Goal: Task Accomplishment & Management: Manage account settings

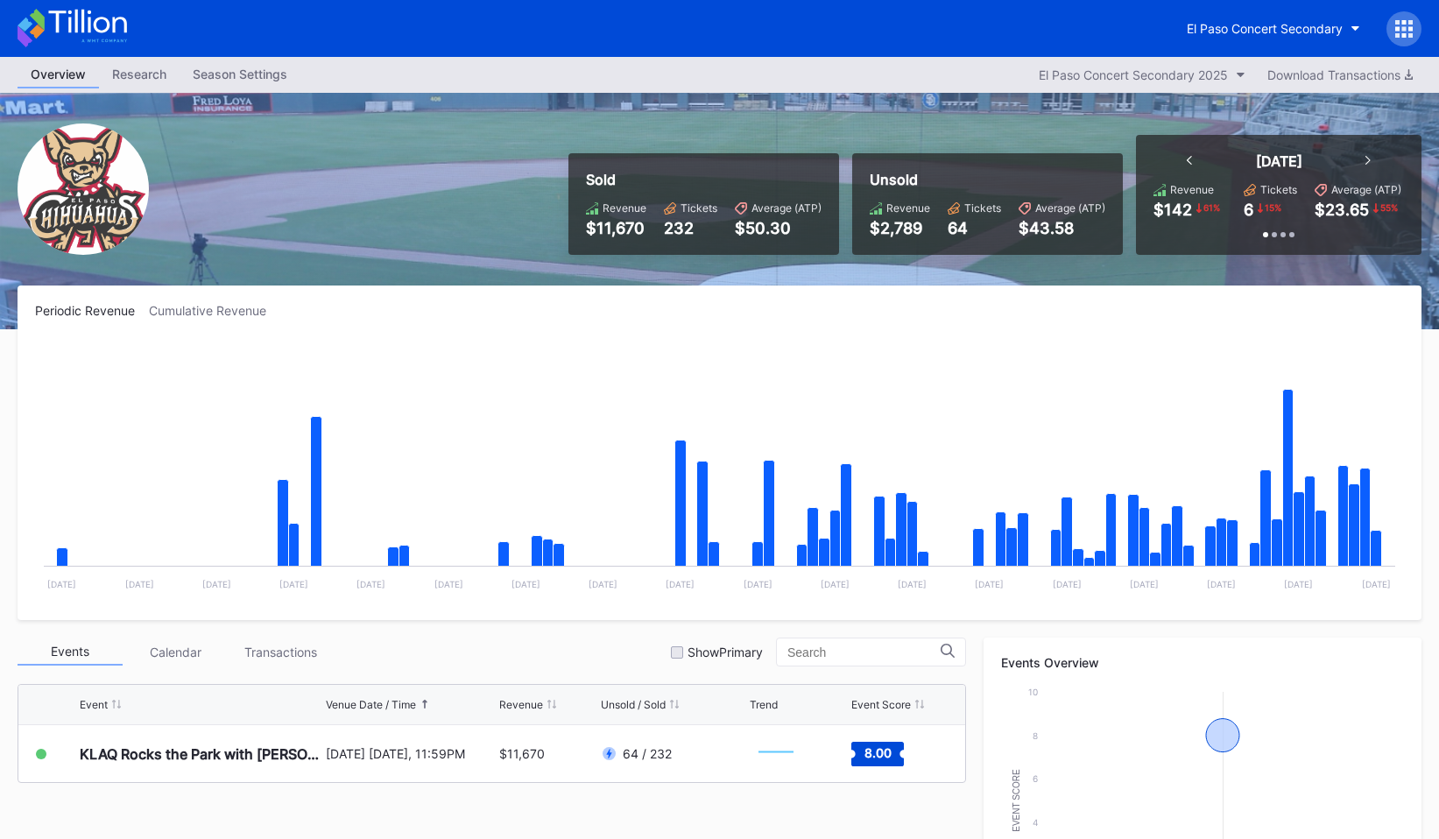
click at [1402, 20] on icon at bounding box center [1404, 22] width 4 height 4
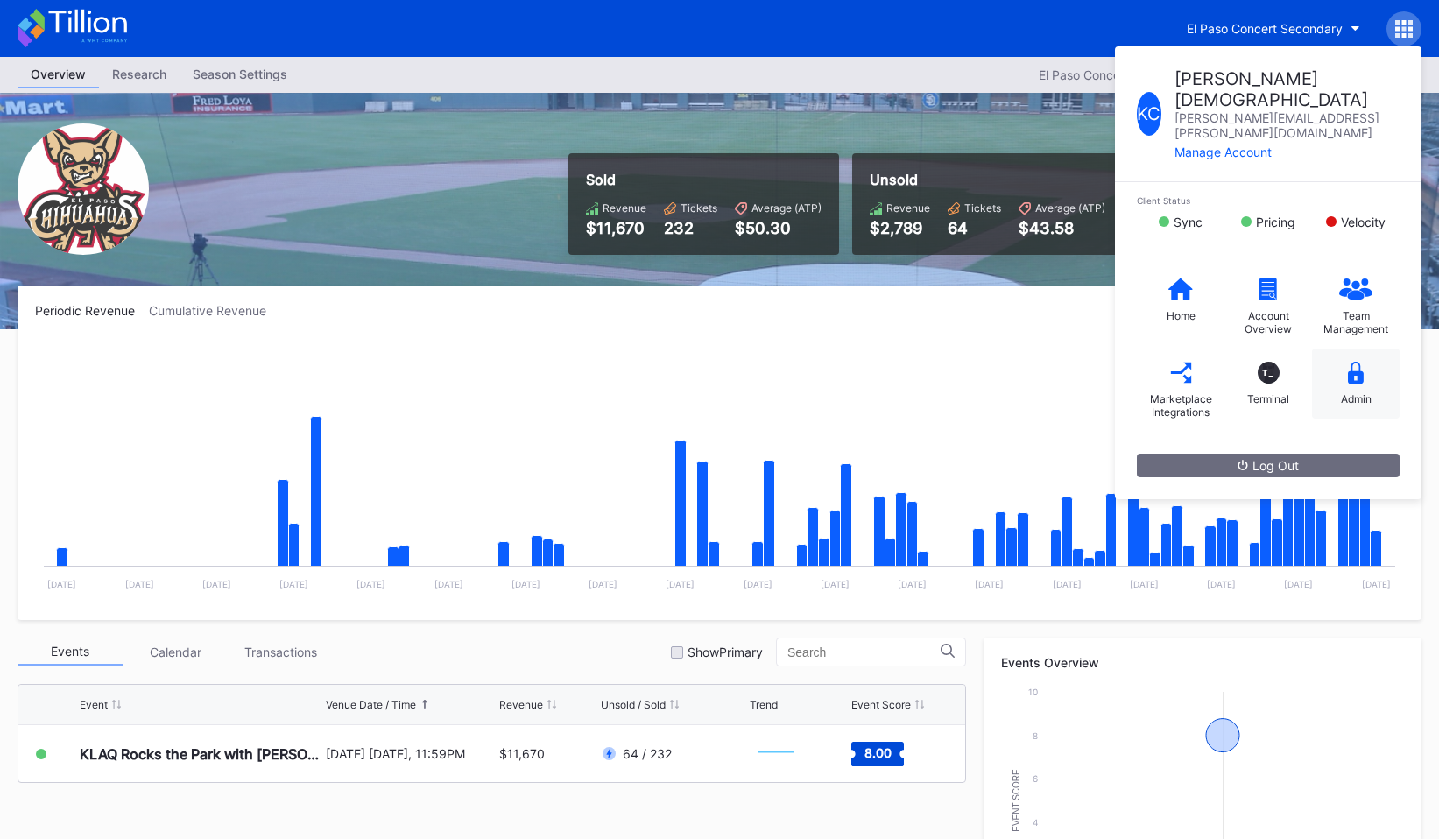
click at [1353, 392] on div "Admin" at bounding box center [1356, 398] width 31 height 13
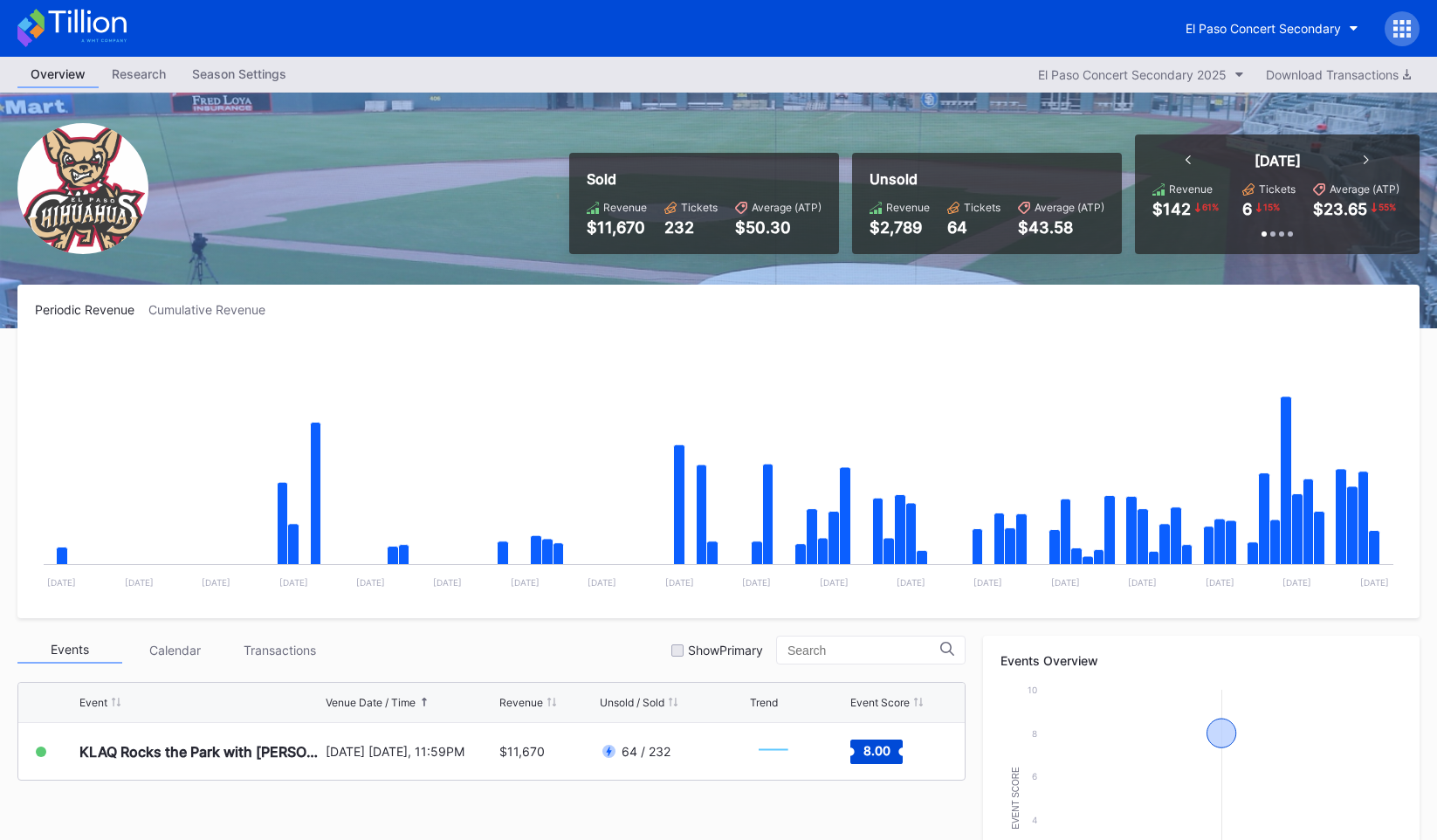
click at [1410, 40] on div at bounding box center [1401, 28] width 35 height 35
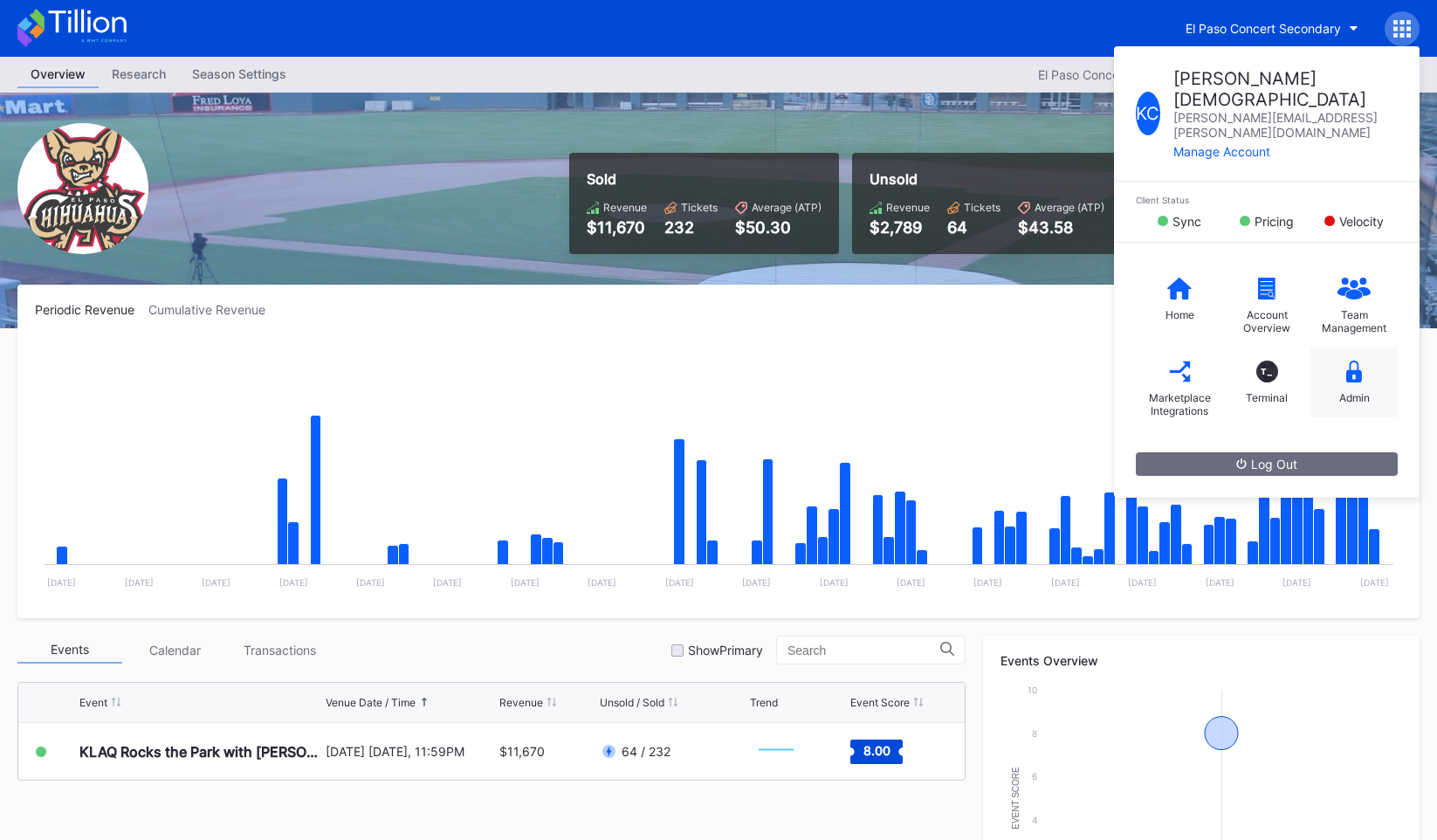
click at [1348, 348] on div "Admin" at bounding box center [1354, 383] width 88 height 70
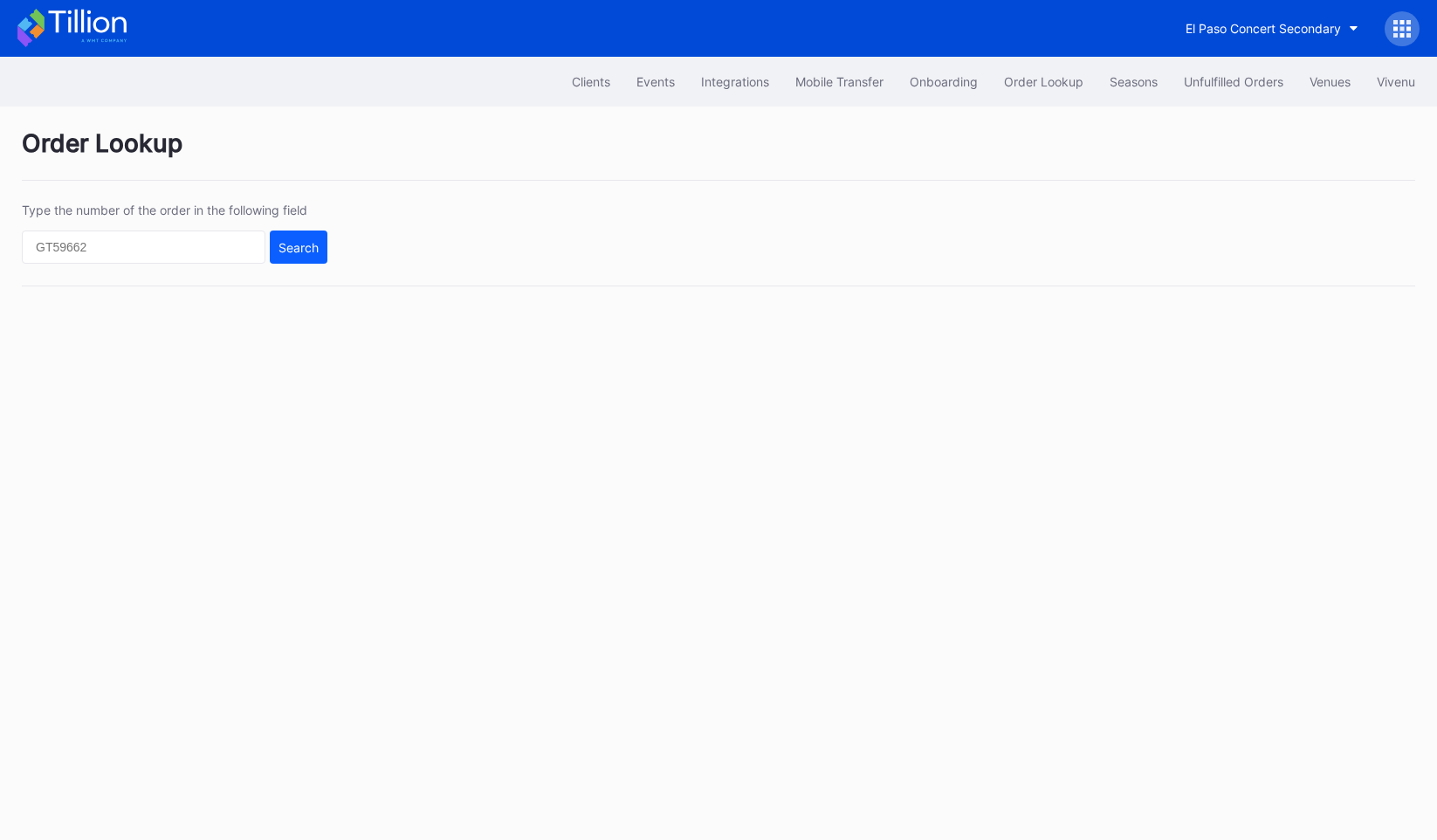
click at [514, 90] on div "Clients Events Integrations Mobile Transfer Onboarding Order Lookup Seasons Unf…" at bounding box center [718, 82] width 1437 height 50
click at [559, 87] on button "Clients" at bounding box center [591, 82] width 65 height 32
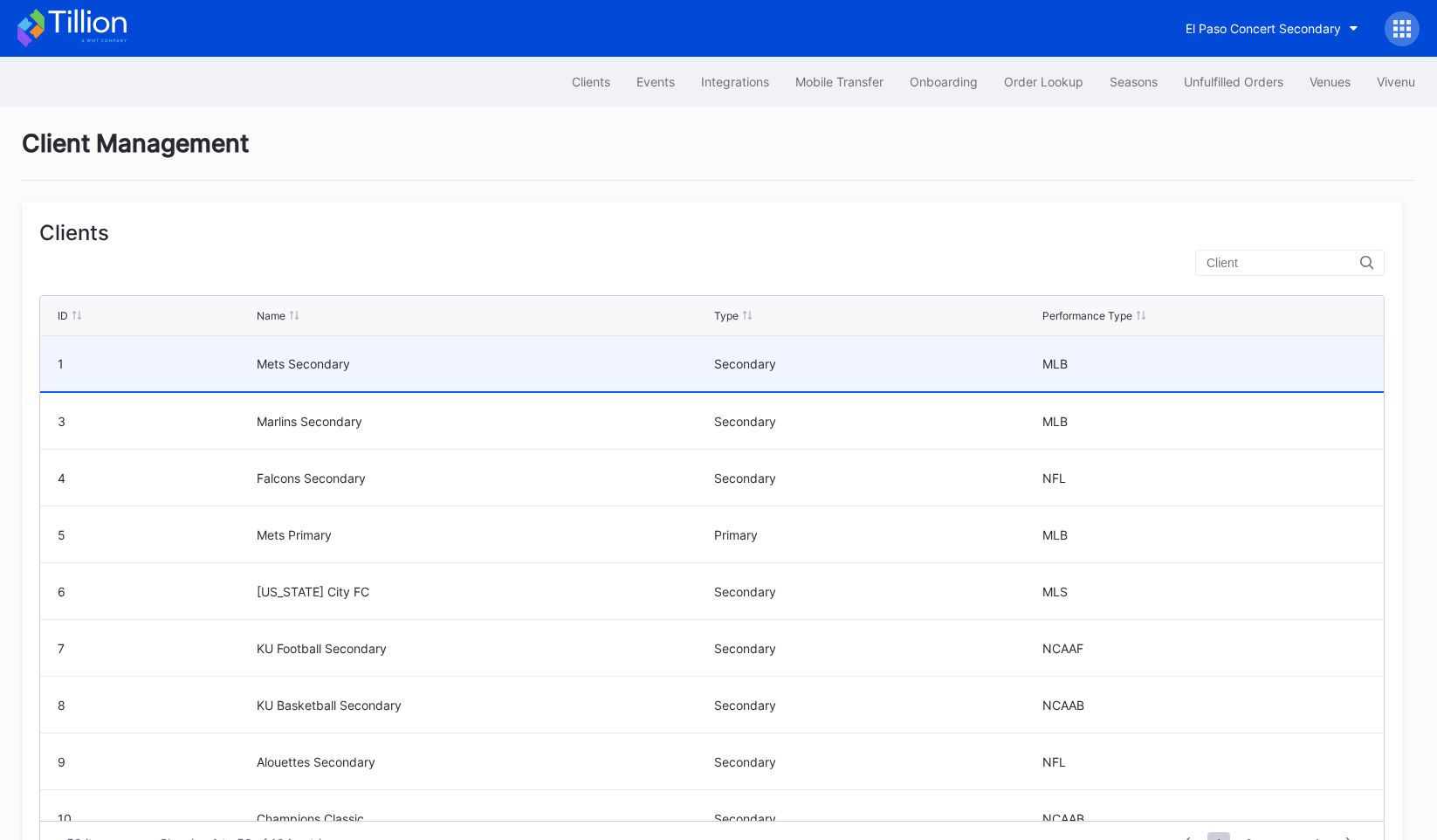
click at [267, 363] on div "Mets Secondary" at bounding box center [483, 363] width 453 height 15
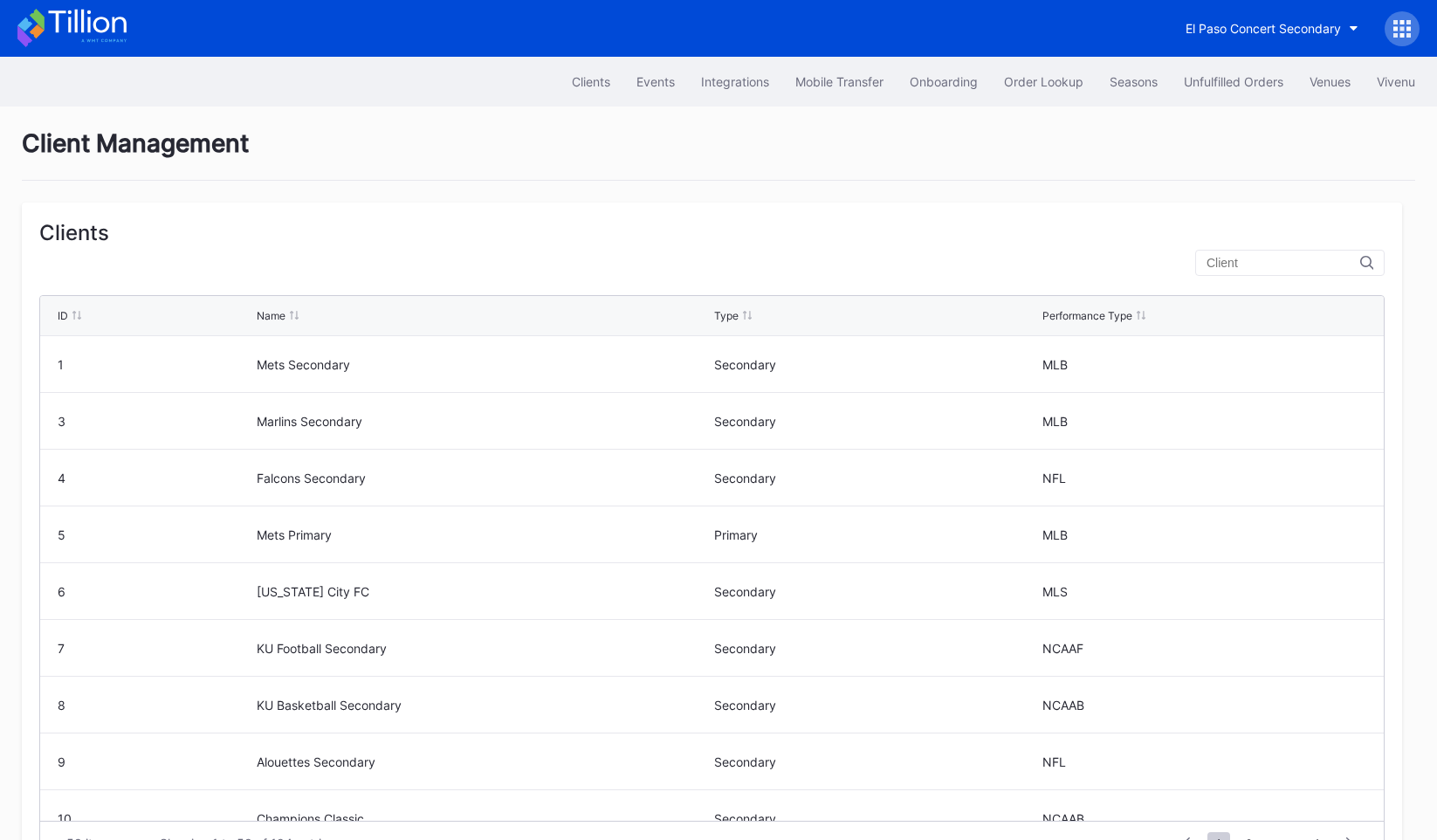
click at [1375, 25] on div "El Paso Concert Secondary" at bounding box center [1295, 28] width 247 height 35
click at [1401, 25] on icon at bounding box center [1402, 29] width 18 height 18
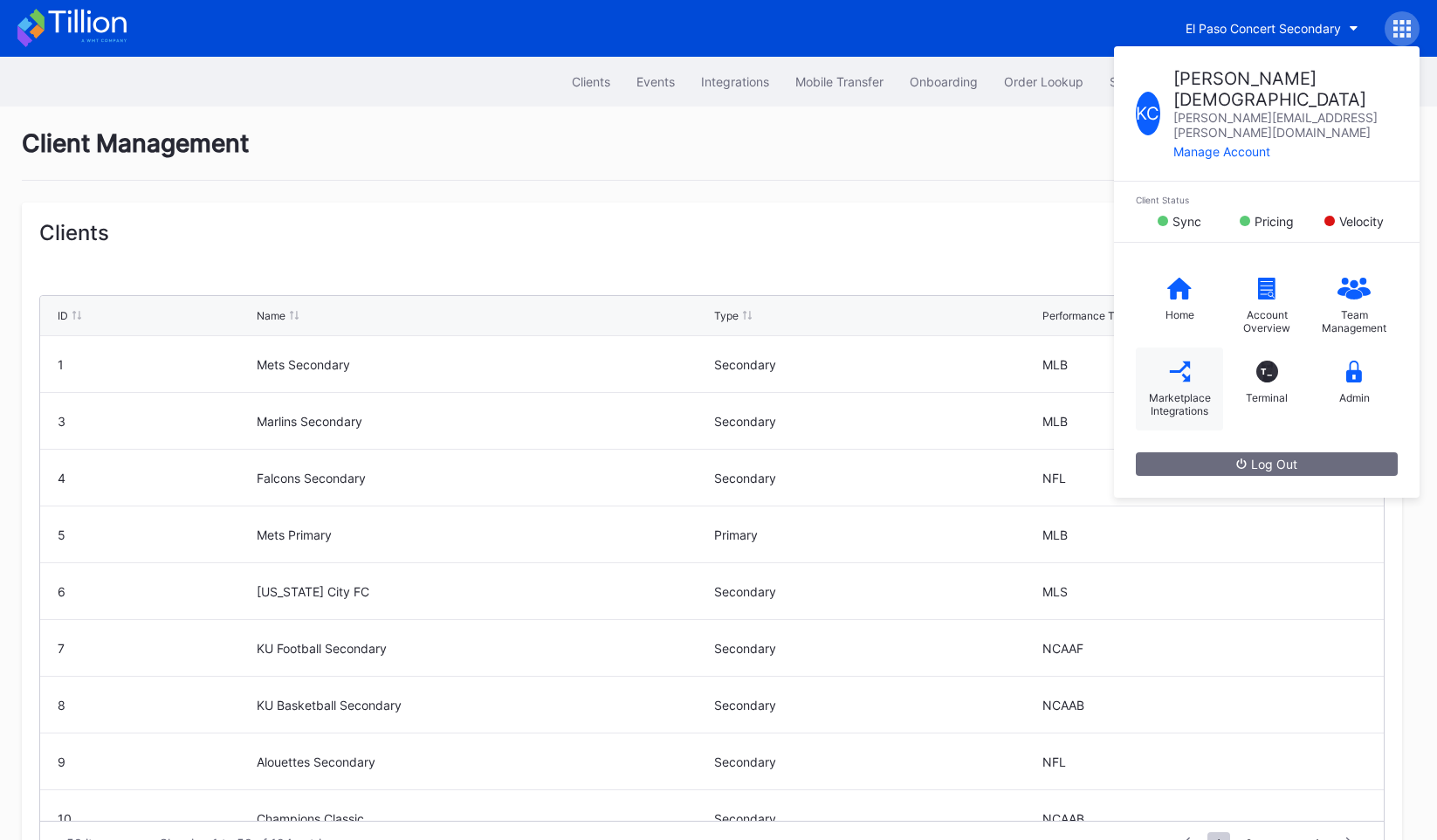
click at [1178, 351] on div "Marketplace Integrations" at bounding box center [1180, 389] width 88 height 83
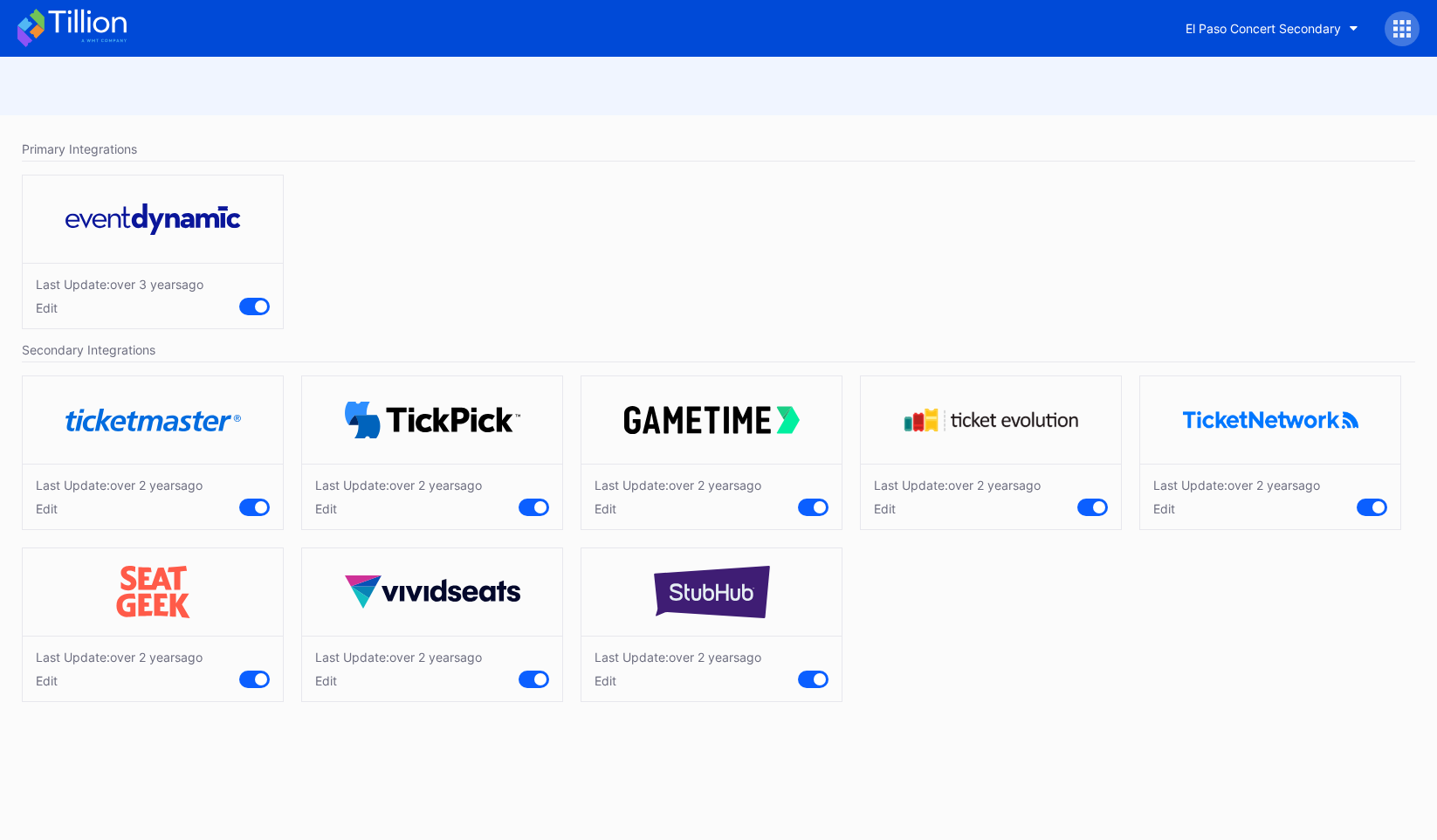
click at [83, 27] on icon at bounding box center [87, 22] width 78 height 24
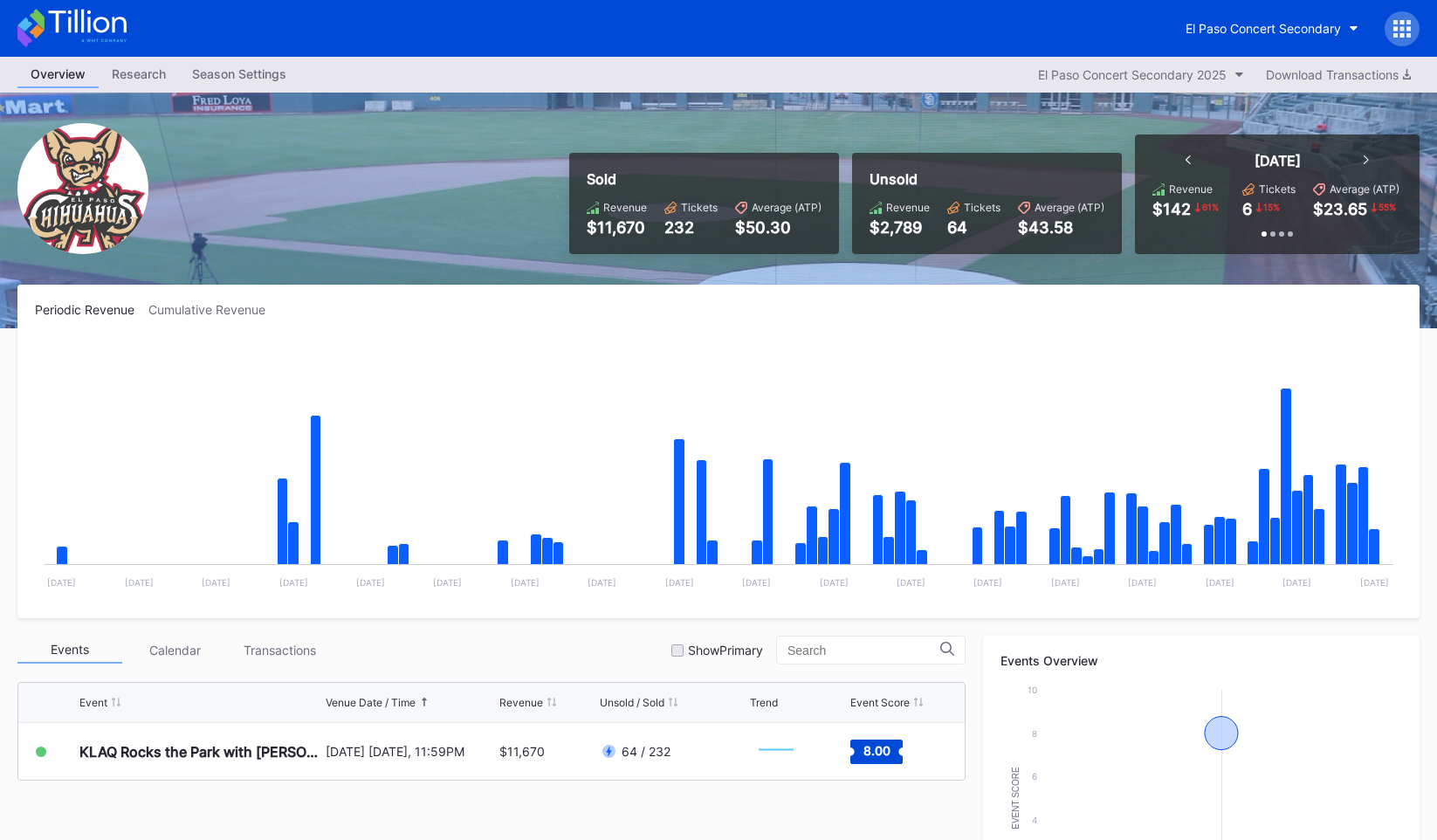
click at [1414, 15] on div "El Paso Concert Secondary" at bounding box center [1295, 28] width 247 height 35
click at [1406, 25] on icon at bounding box center [1402, 29] width 18 height 18
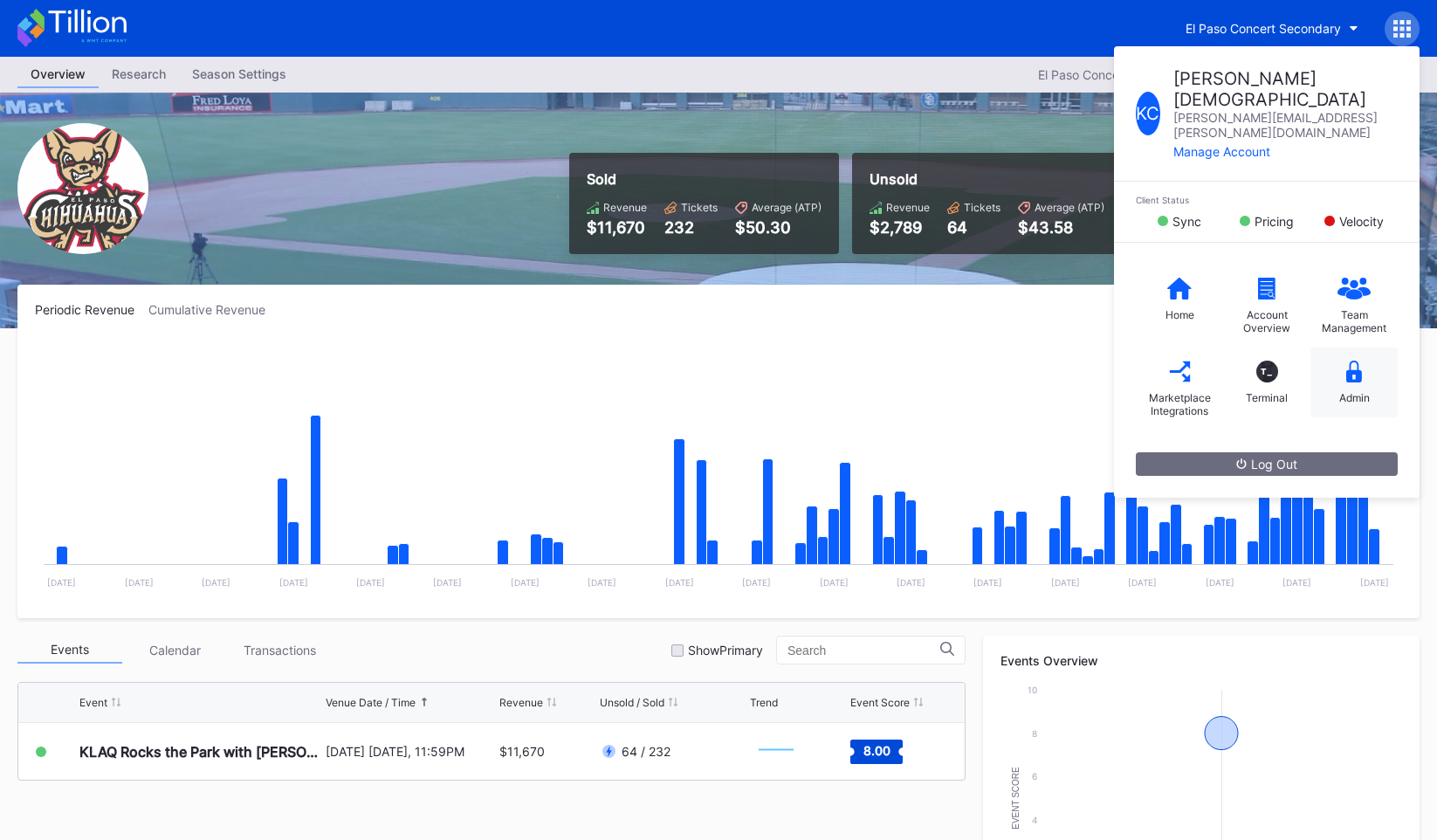
click at [1347, 361] on icon at bounding box center [1354, 372] width 16 height 22
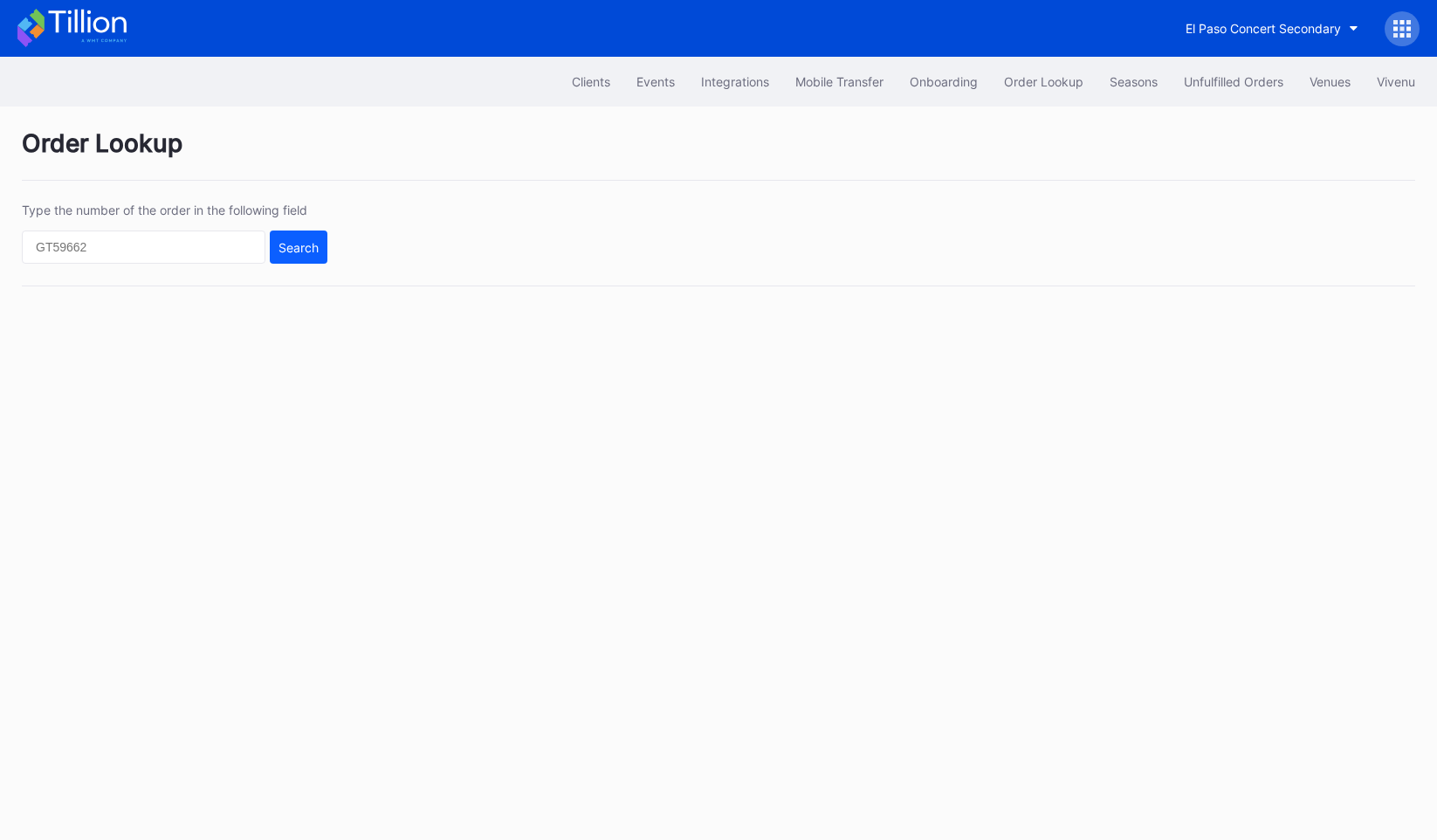
click at [90, 18] on icon at bounding box center [72, 28] width 109 height 39
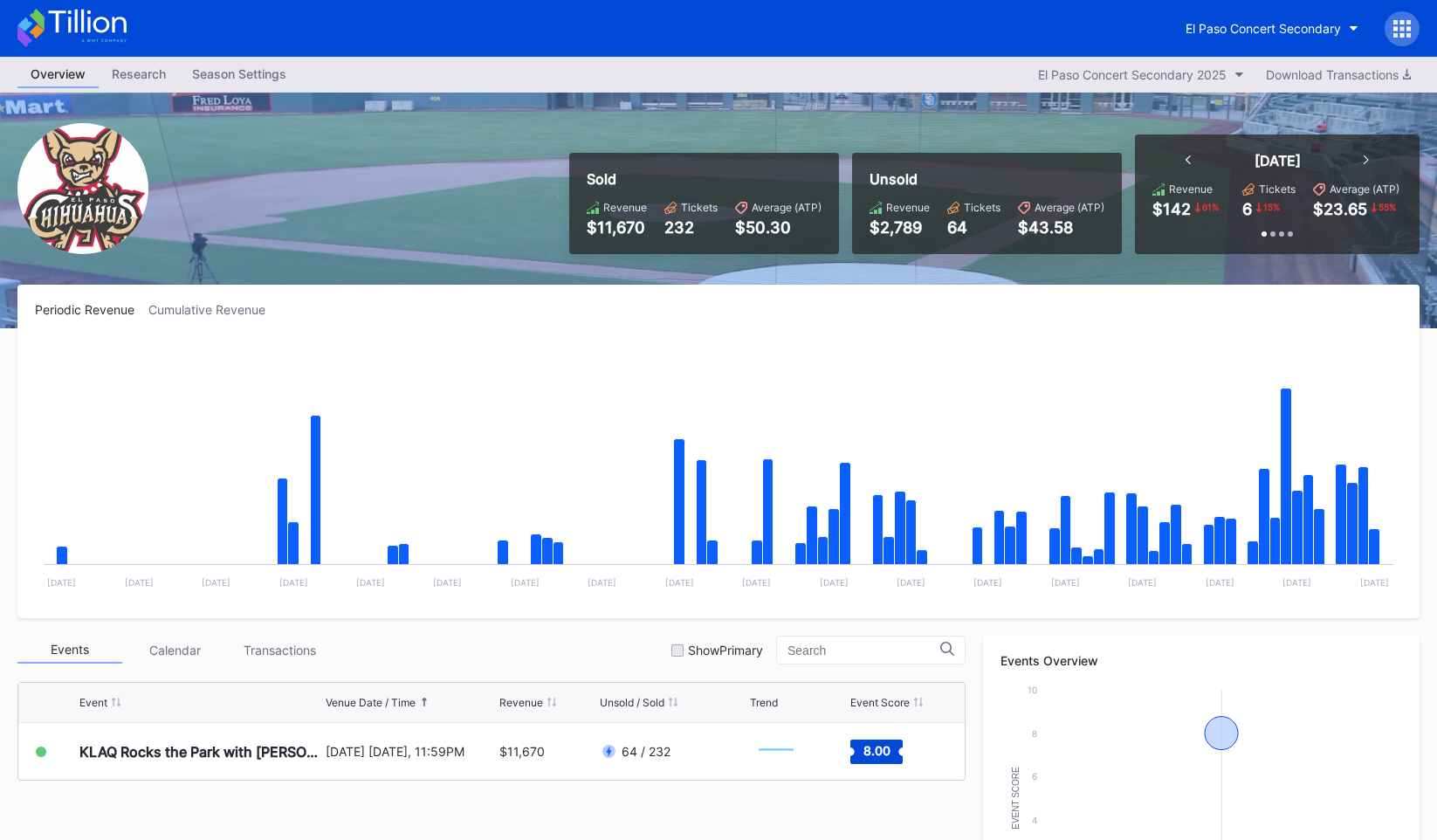
click at [1412, 32] on div at bounding box center [1401, 28] width 35 height 35
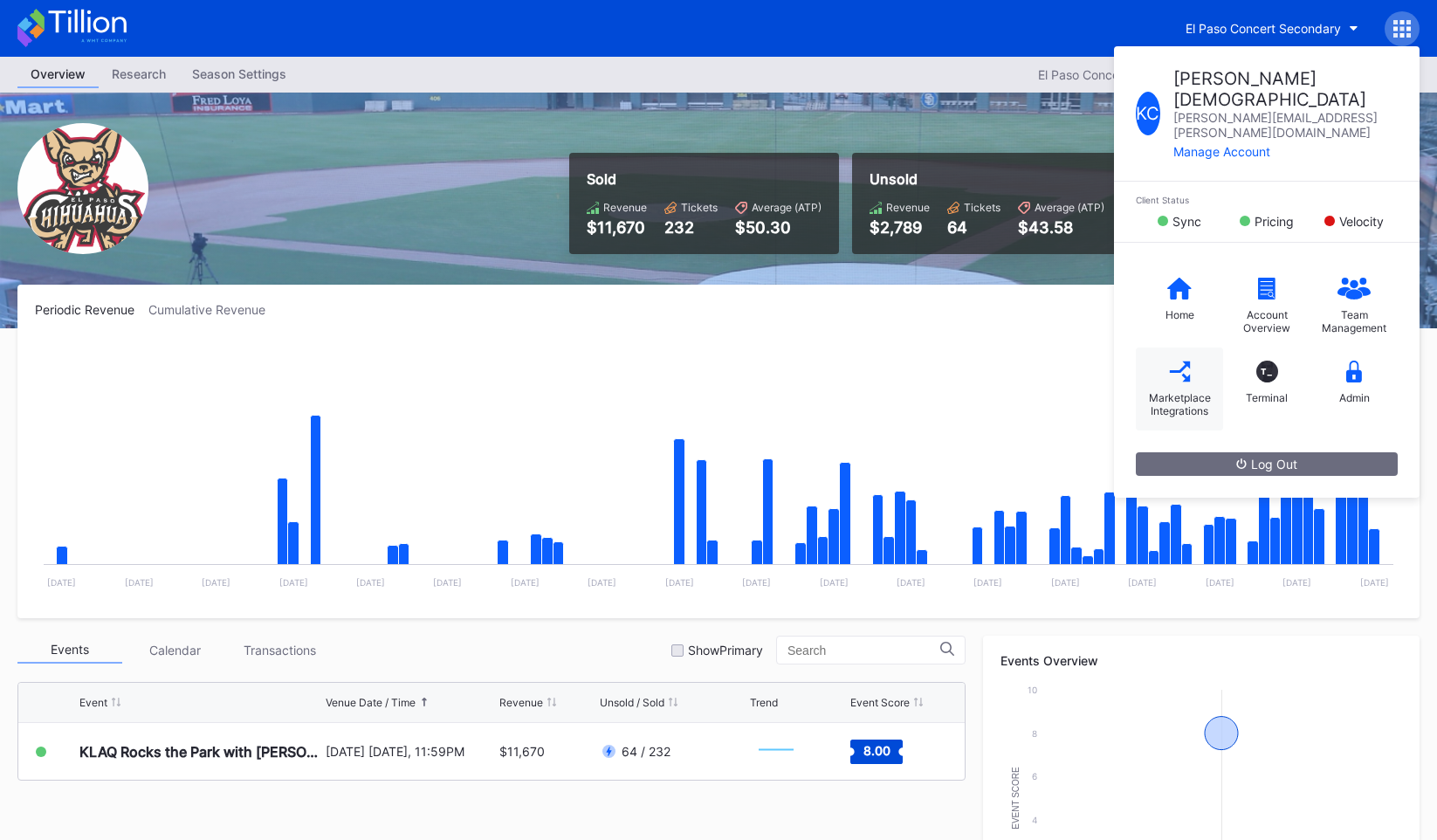
click at [1159, 348] on div "Marketplace Integrations" at bounding box center [1180, 389] width 88 height 83
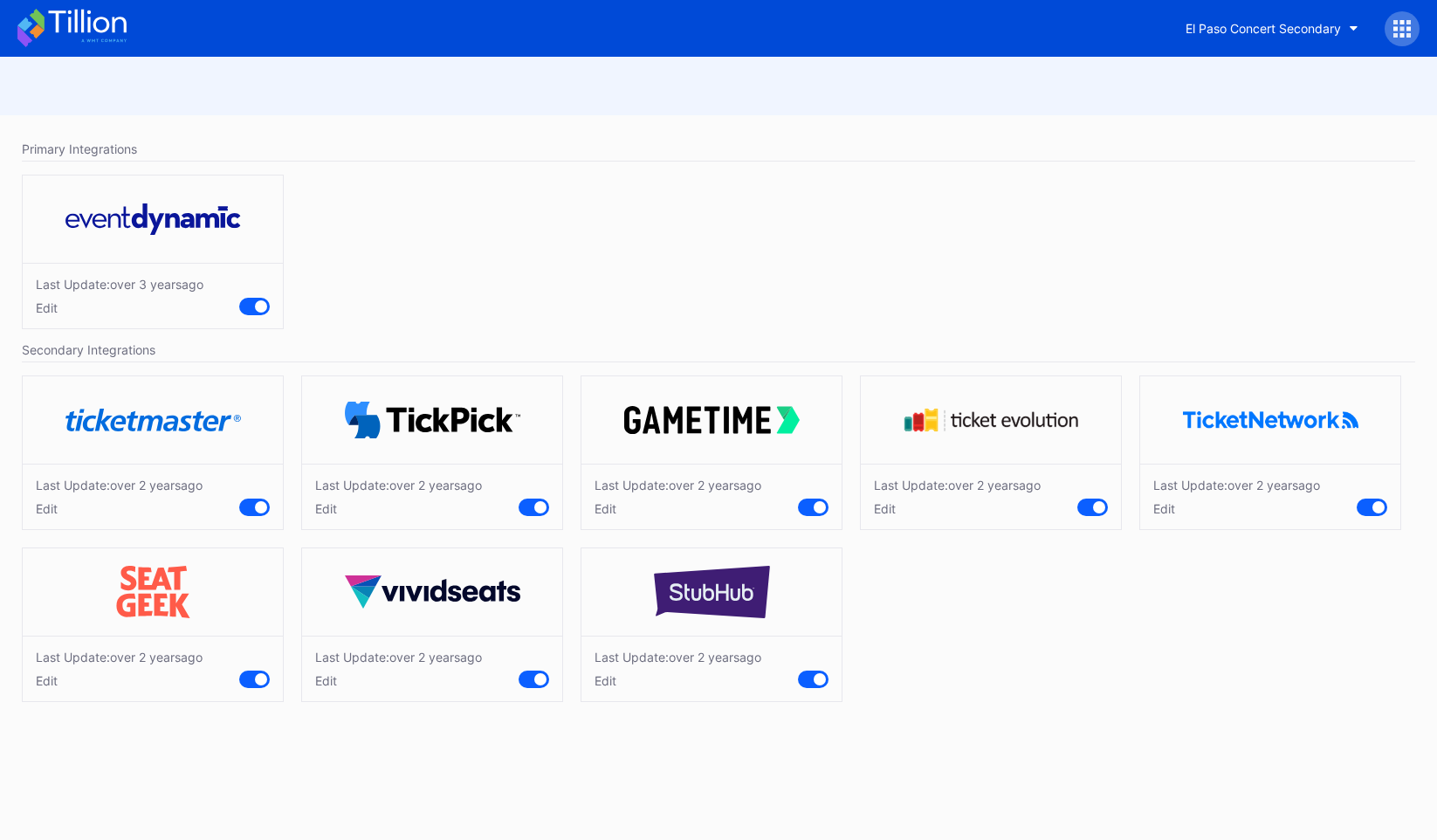
click at [326, 514] on div "Edit" at bounding box center [398, 508] width 166 height 15
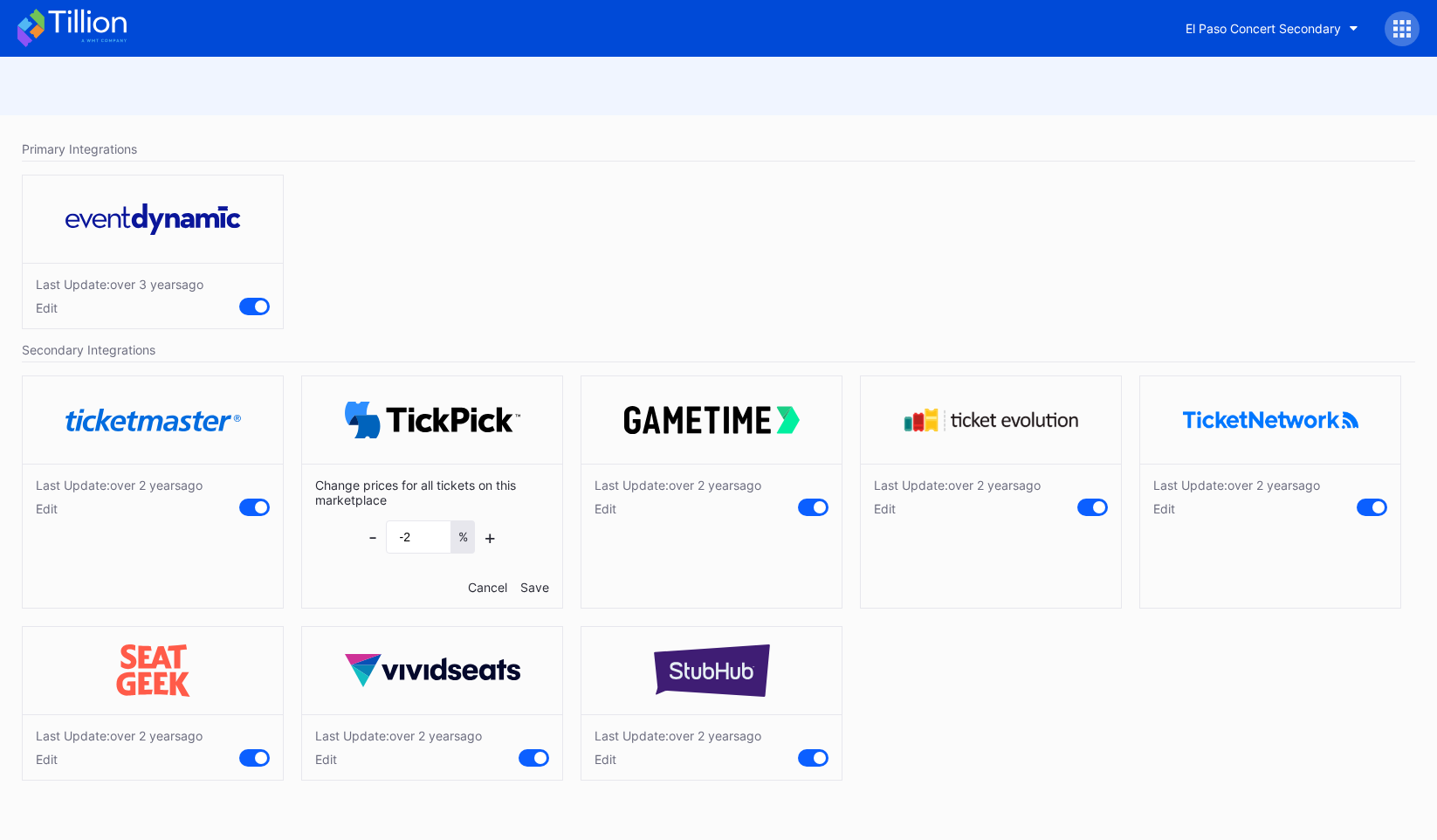
click at [485, 588] on div "Cancel" at bounding box center [487, 587] width 39 height 15
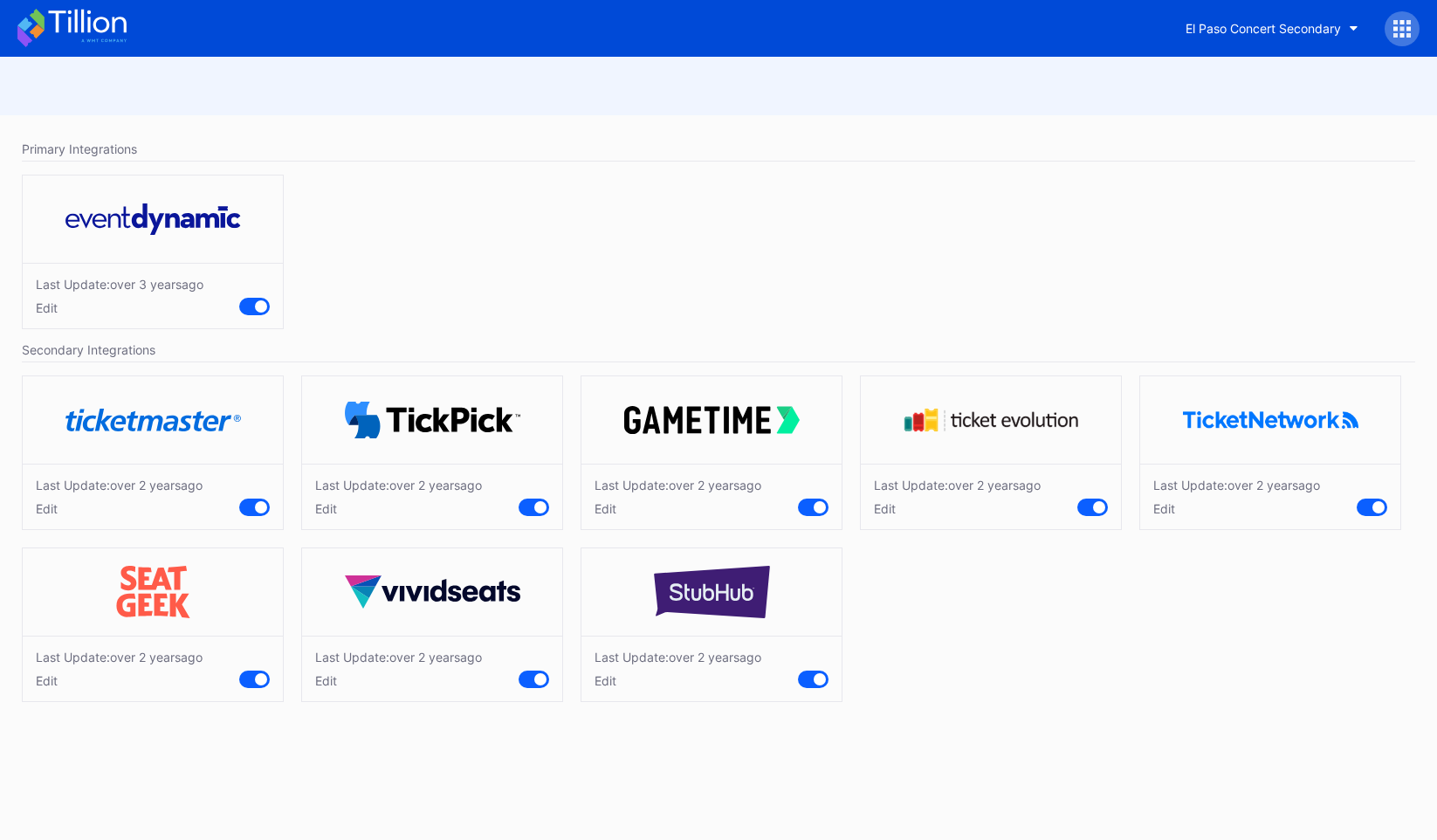
click at [597, 498] on div "Last Update: over [DATE] Edit" at bounding box center [678, 496] width 166 height 39
click at [598, 508] on div "Edit" at bounding box center [678, 508] width 166 height 15
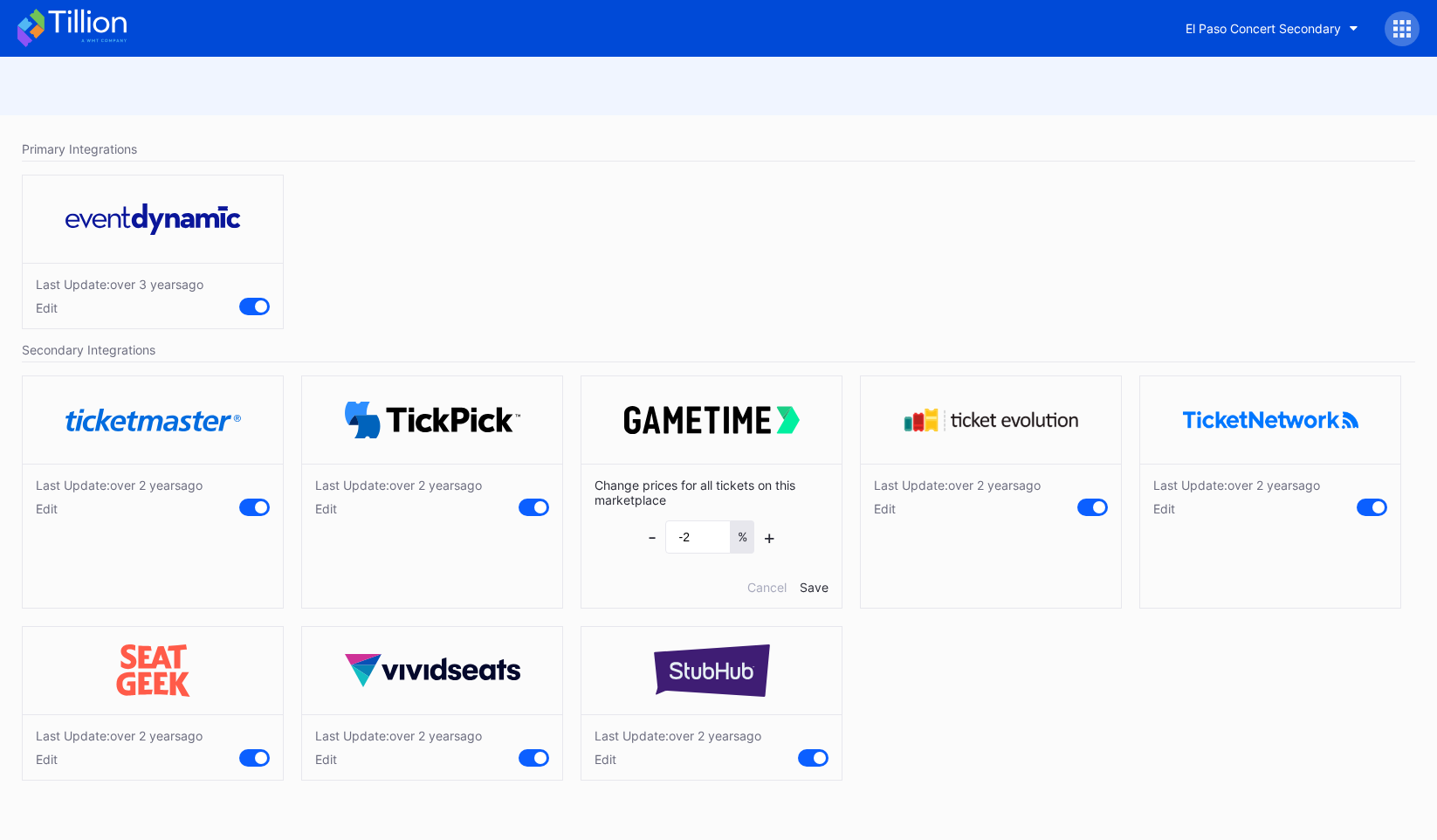
click at [749, 576] on div "Change prices for all tickets on this marketplace - -2 % + Cancel Save" at bounding box center [711, 535] width 260 height 144
click at [755, 588] on div "Cancel" at bounding box center [766, 587] width 39 height 15
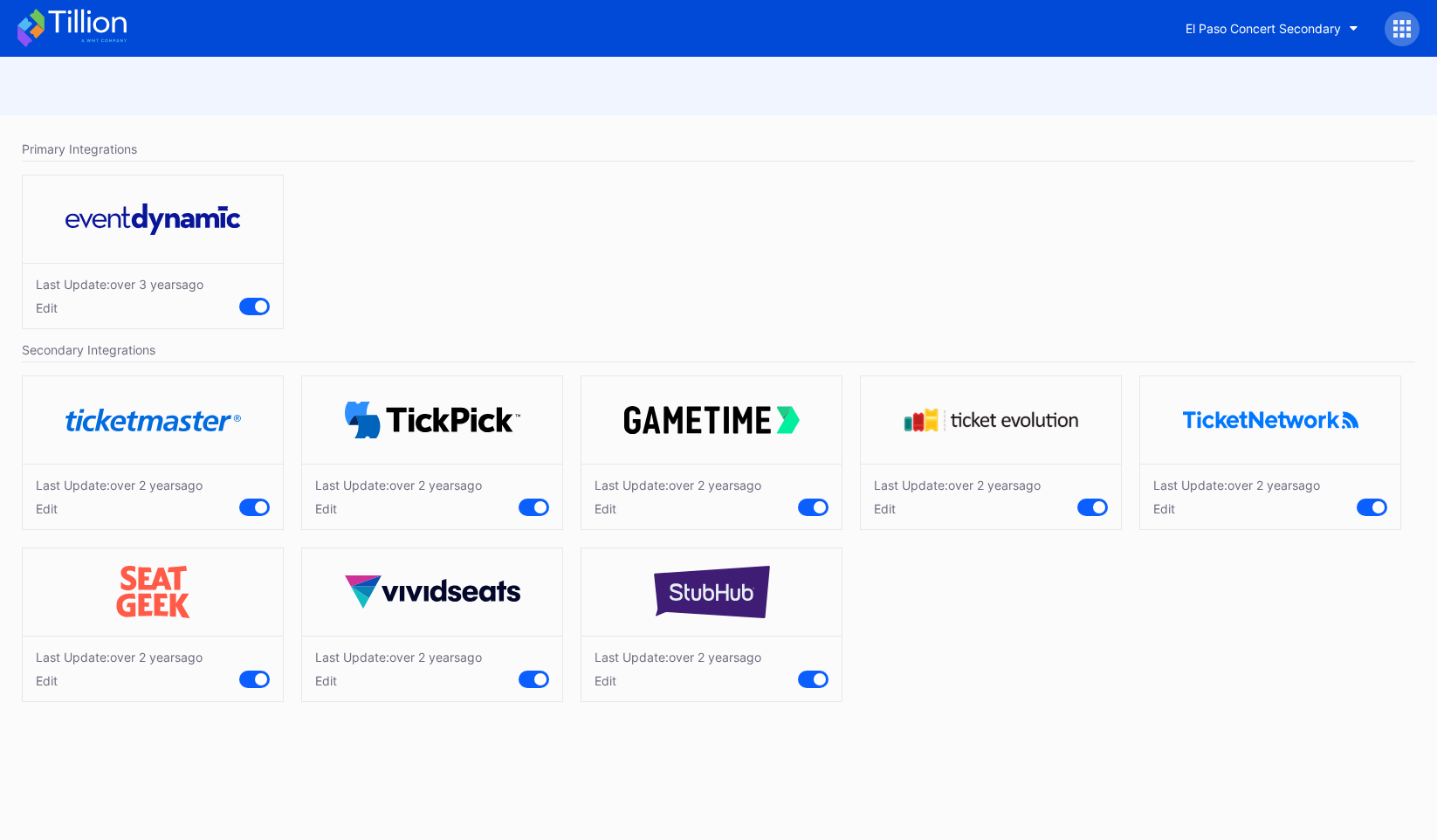
click at [876, 502] on div "Edit" at bounding box center [957, 508] width 166 height 15
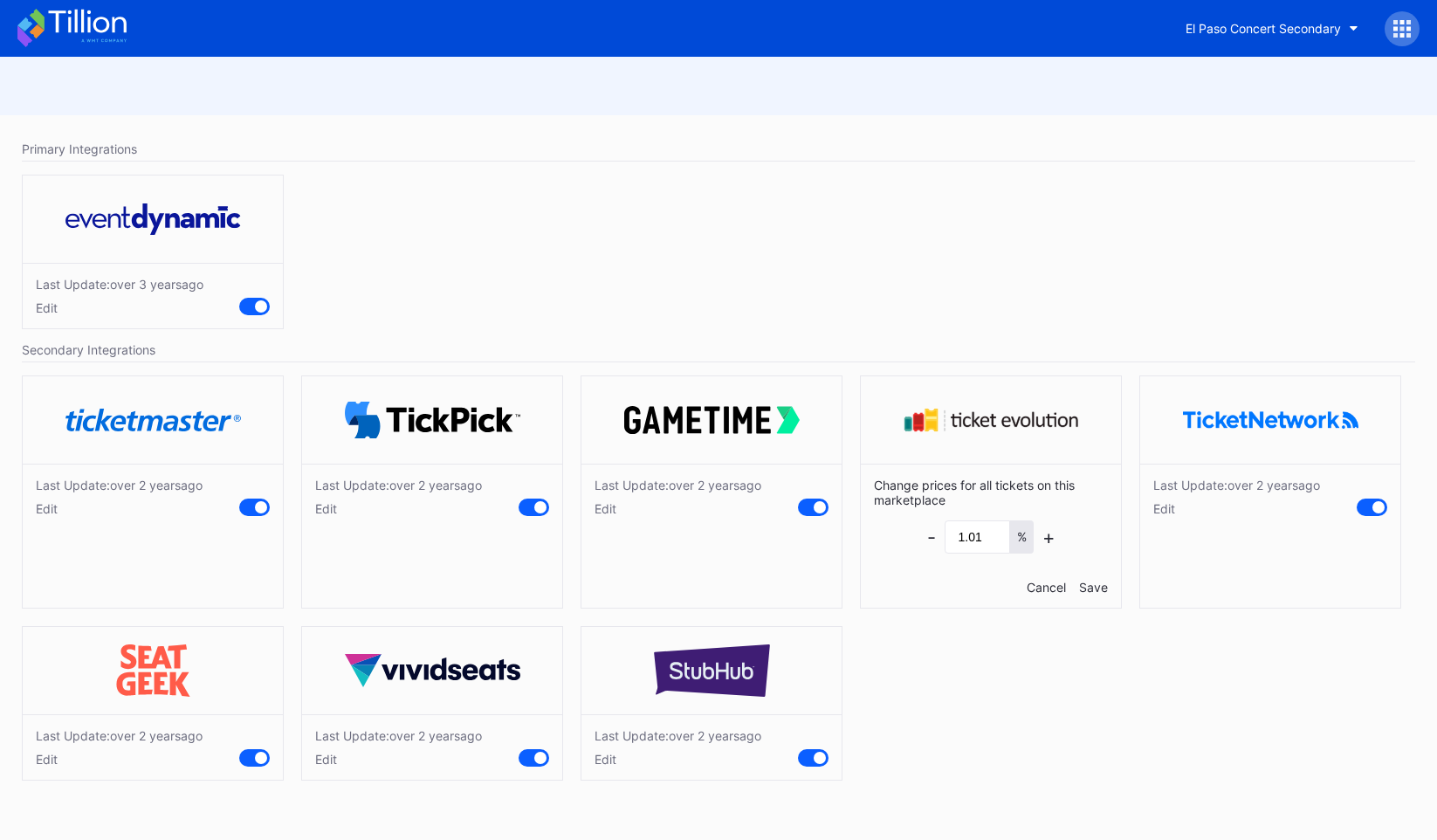
click at [1031, 587] on div "Cancel" at bounding box center [1045, 587] width 39 height 15
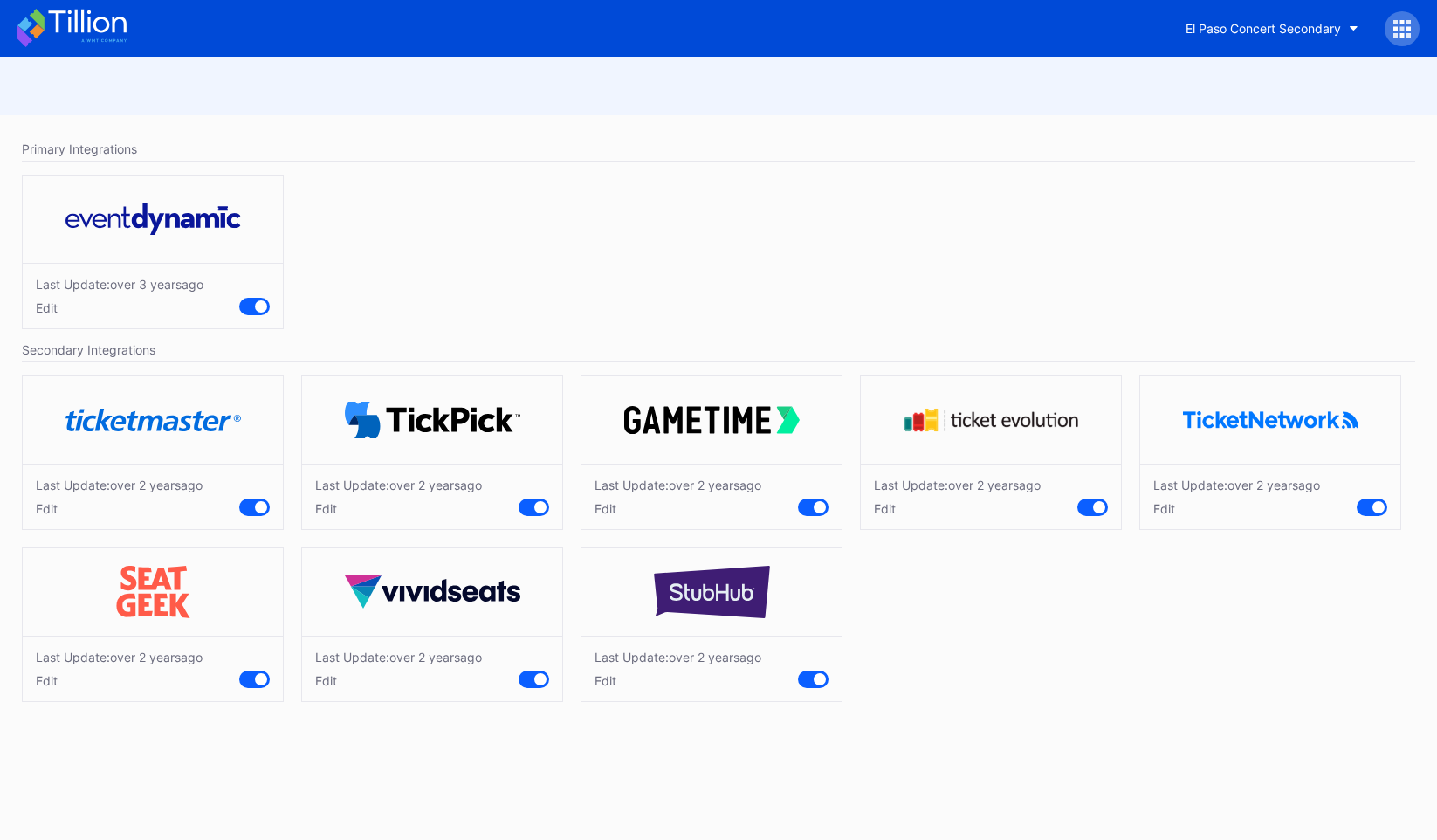
click at [72, 14] on icon at bounding box center [72, 28] width 109 height 39
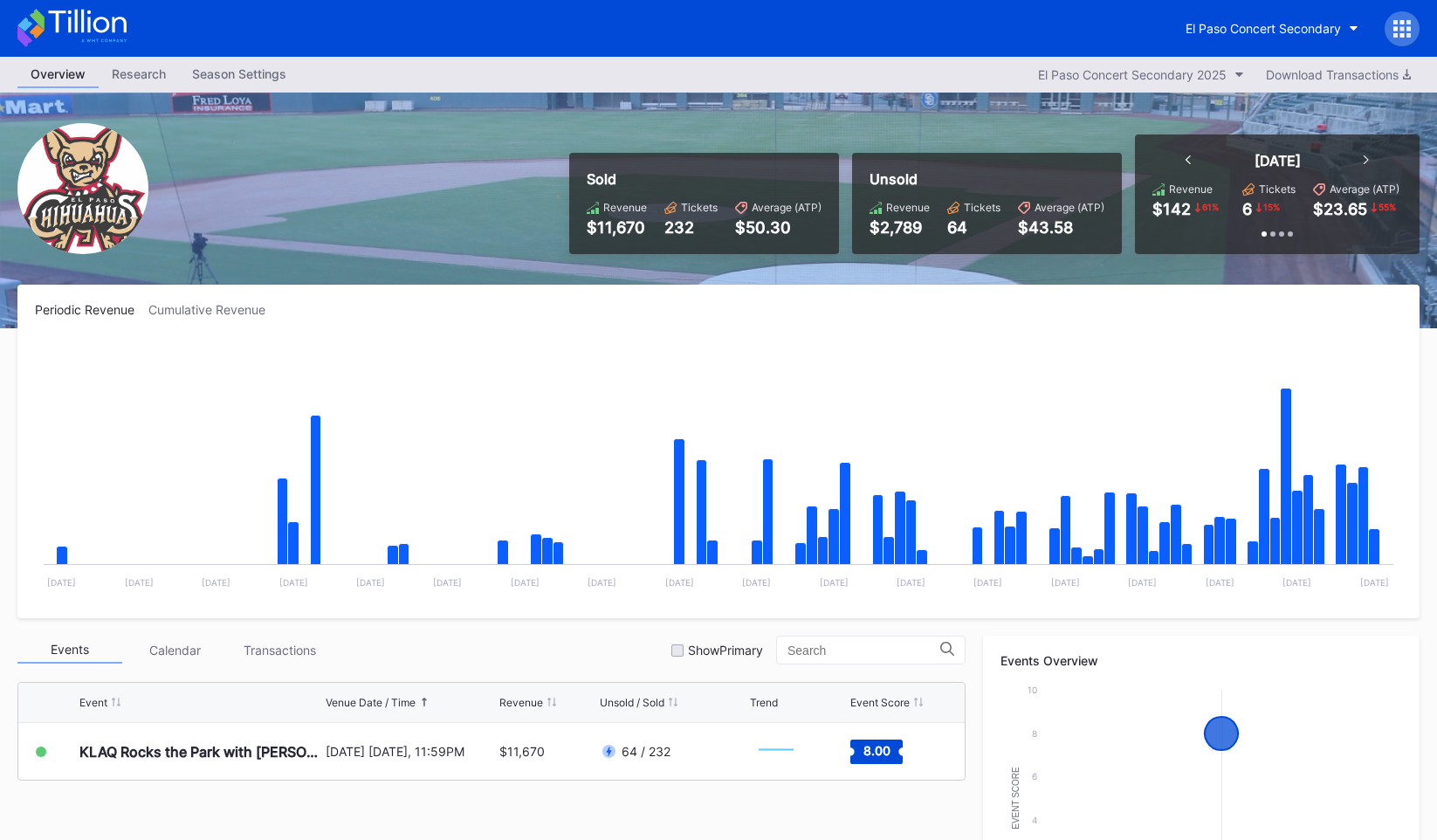
click at [1409, 29] on icon at bounding box center [1408, 28] width 4 height 4
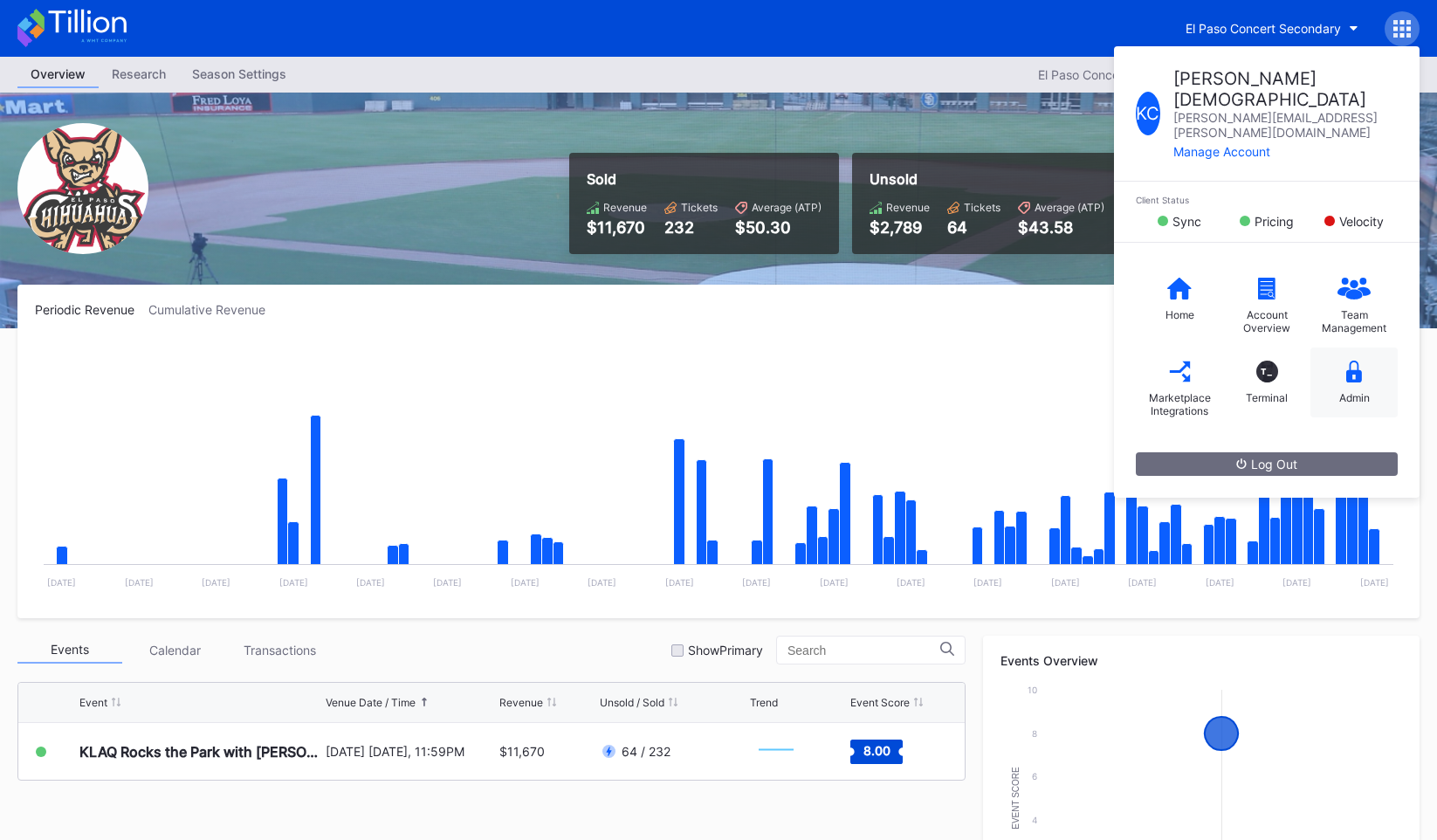
click at [1351, 361] on icon at bounding box center [1354, 372] width 16 height 22
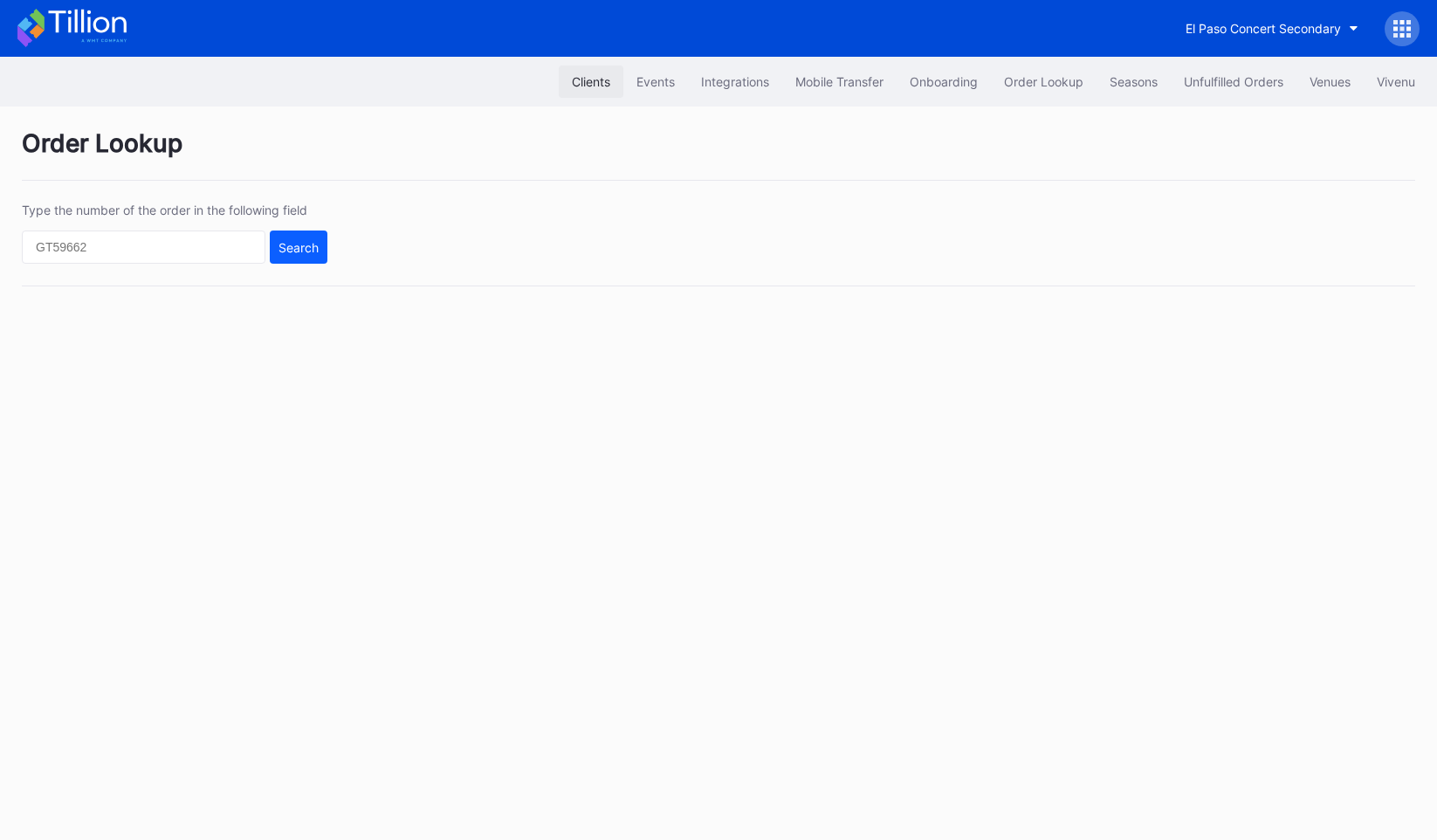
click at [584, 74] on div "Clients" at bounding box center [591, 81] width 39 height 15
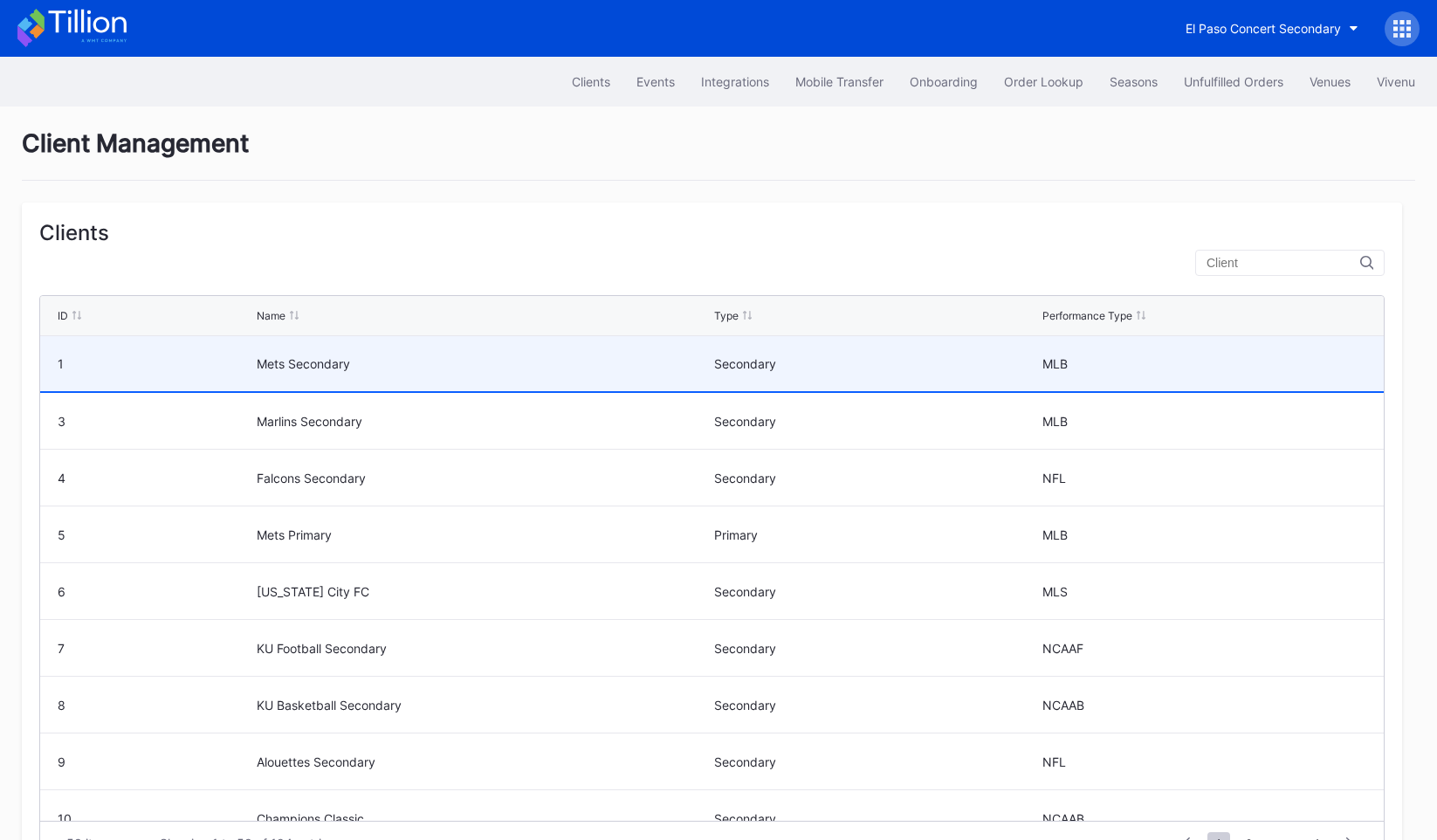
click at [299, 371] on div "Mets Secondary" at bounding box center [483, 363] width 453 height 55
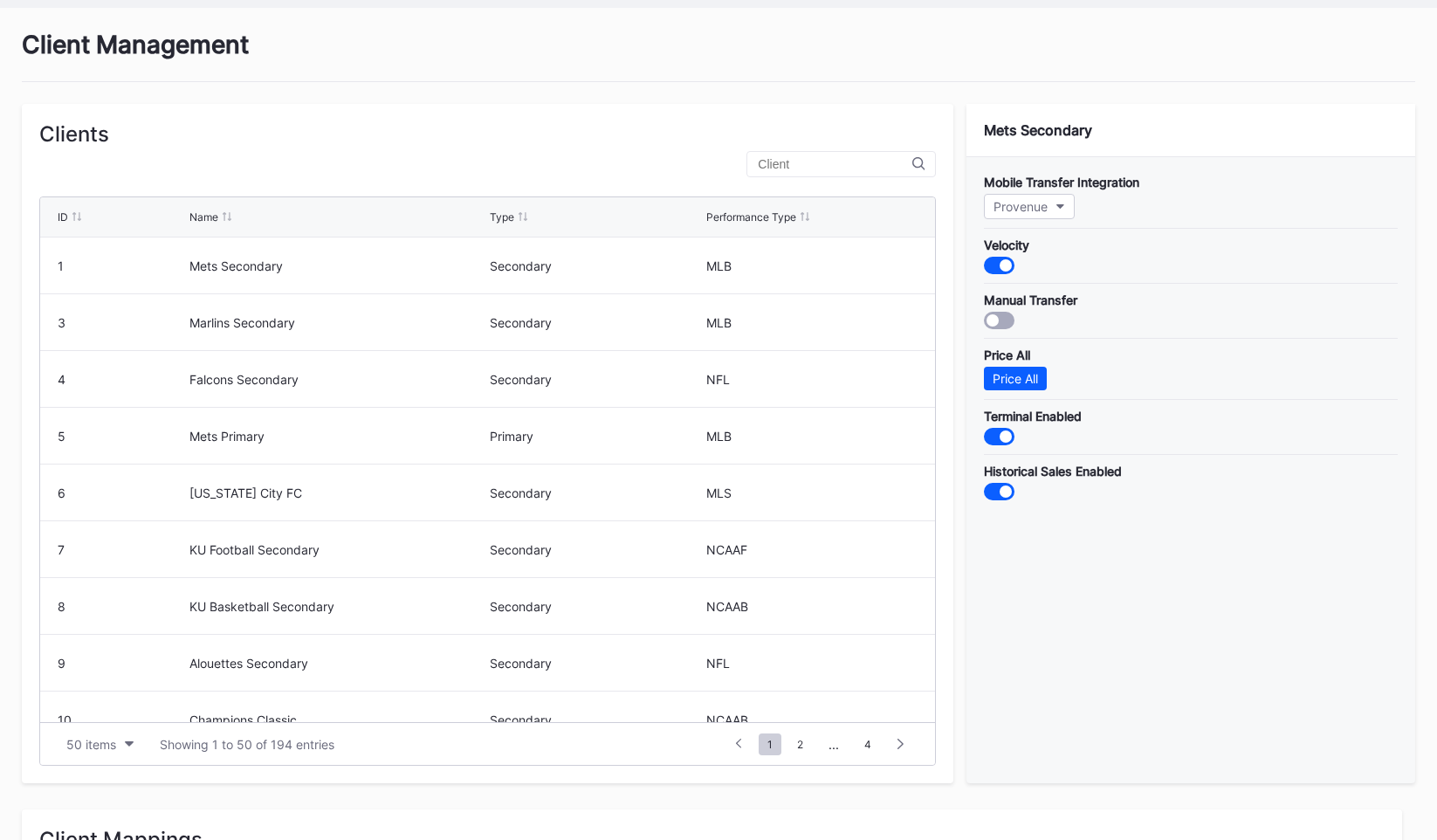
scroll to position [104, 0]
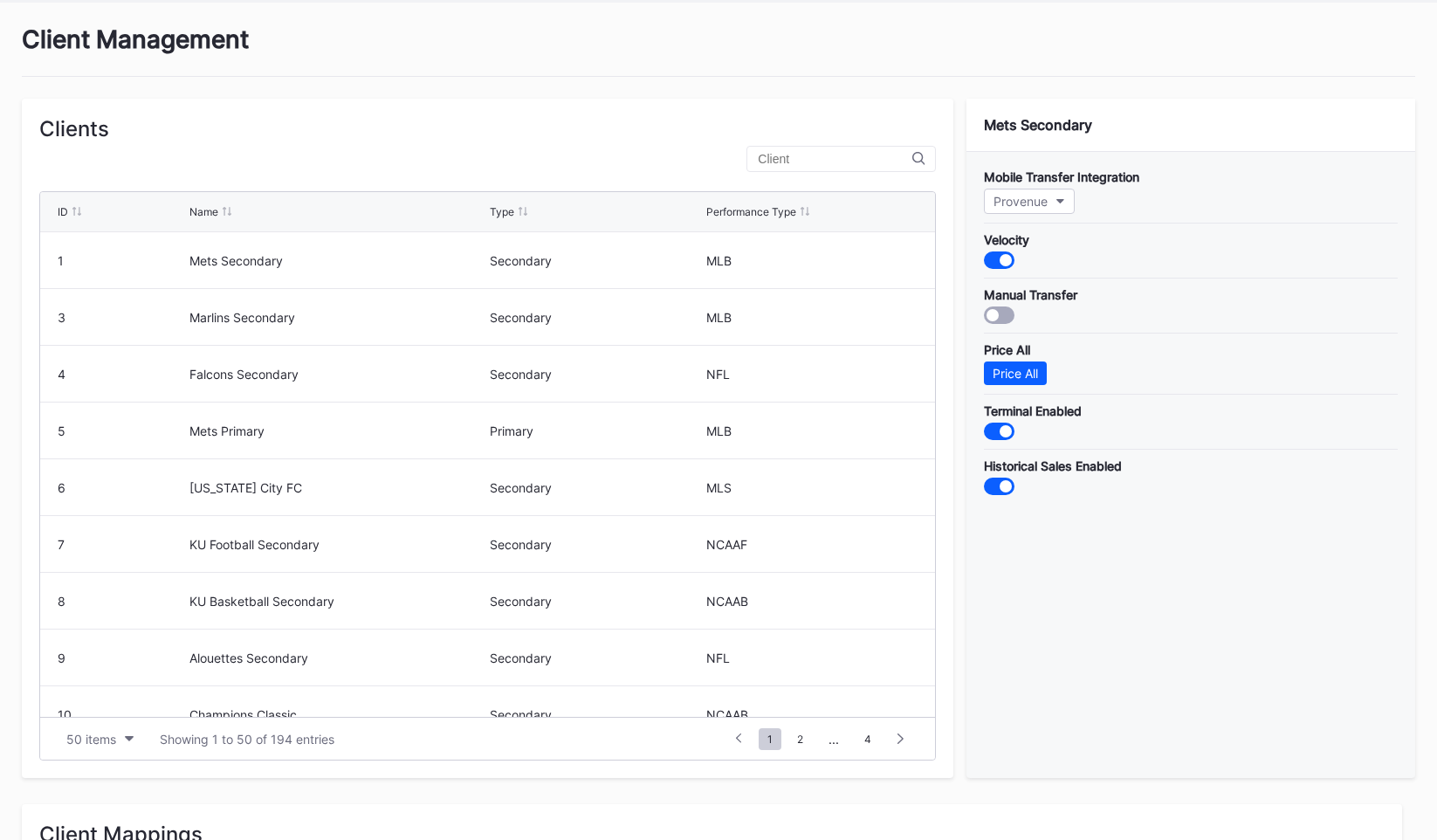
click at [994, 552] on div "Mobile Transfer Integration Provenue Velocity Manual Transfer Price All Price A…" at bounding box center [1191, 464] width 448 height 626
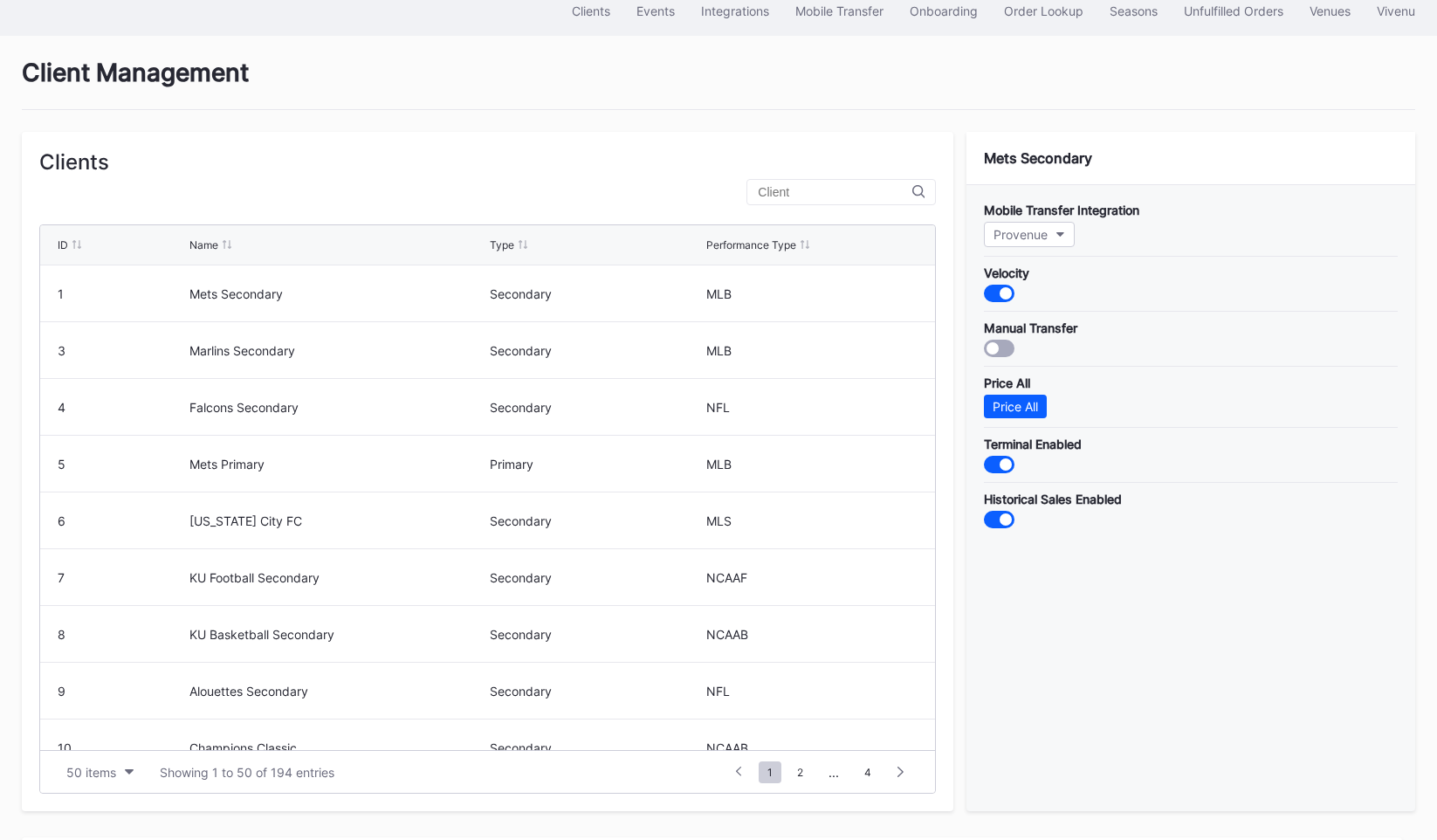
scroll to position [0, 0]
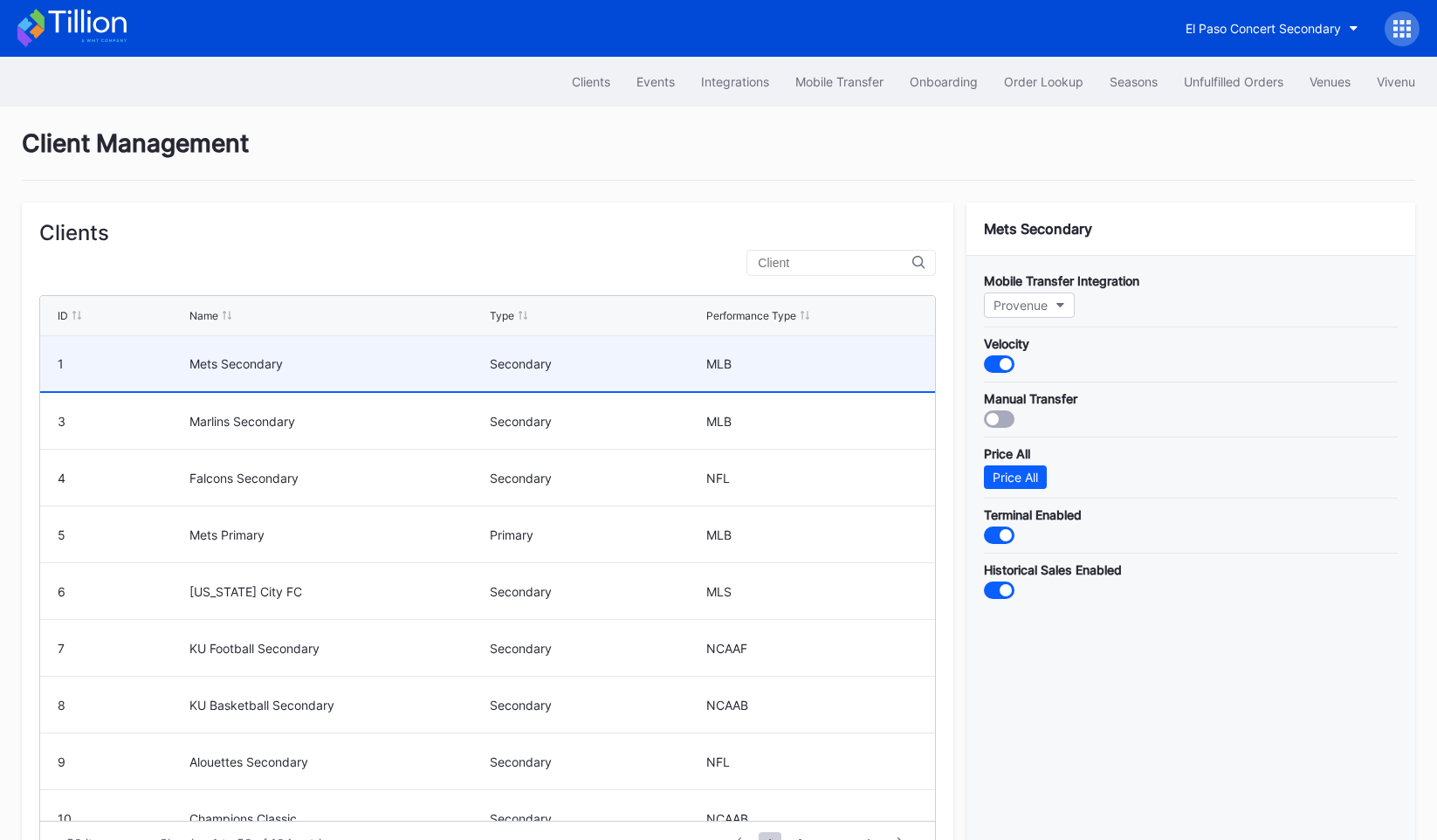
click at [292, 362] on div "Mets Secondary" at bounding box center [338, 363] width 297 height 15
click at [335, 367] on div "Mets Secondary" at bounding box center [338, 363] width 297 height 15
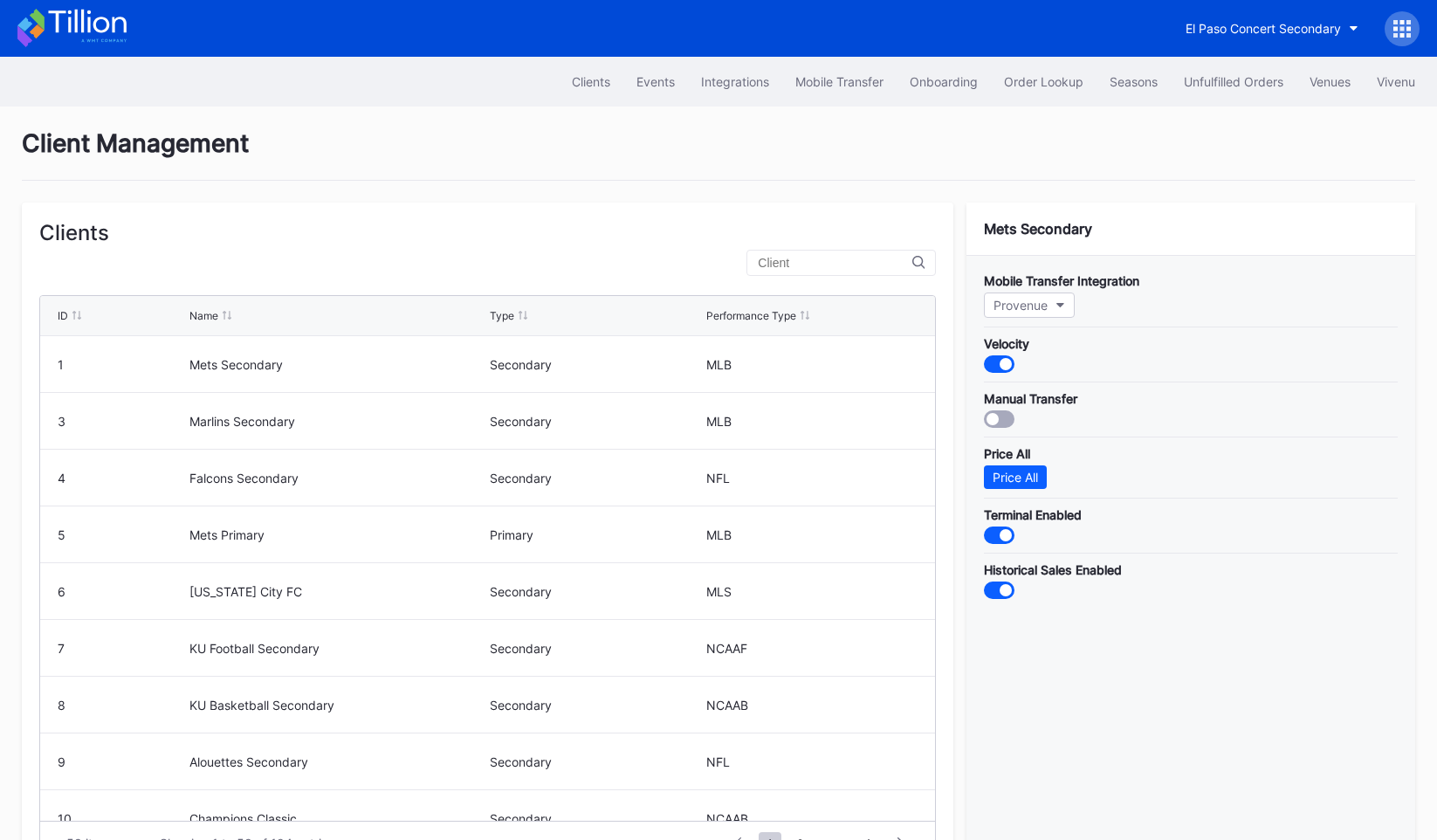
click at [1007, 628] on div "Mobile Transfer Integration Provenue Velocity Manual Transfer Price All Price A…" at bounding box center [1191, 569] width 448 height 626
